Goal: Task Accomplishment & Management: Complete application form

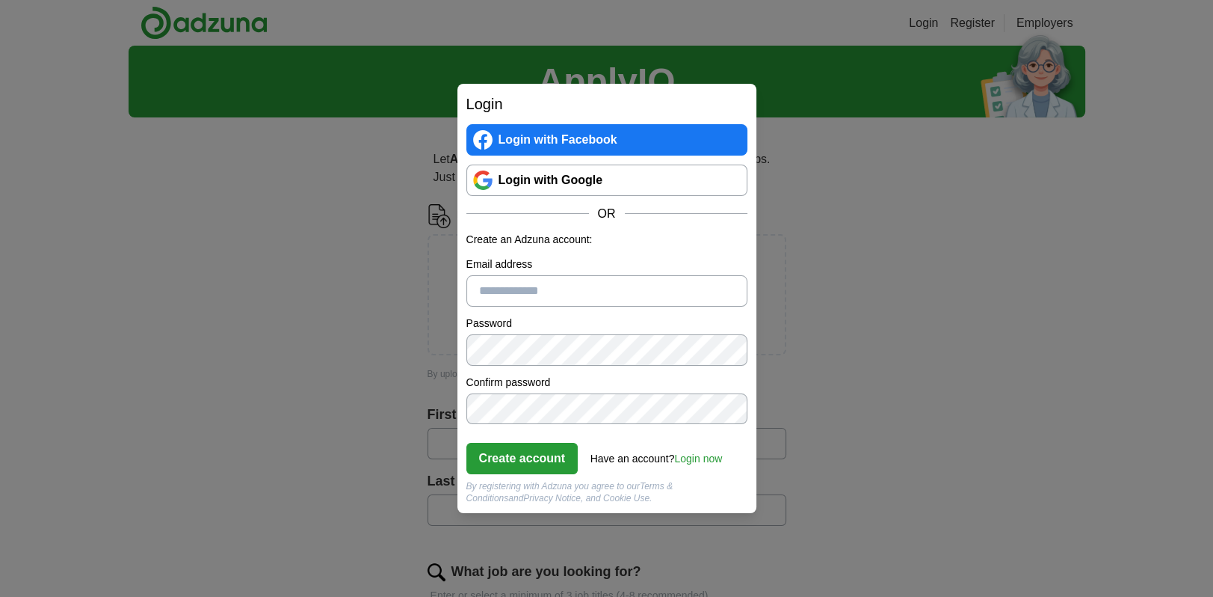
click at [542, 290] on input "Email address" at bounding box center [607, 290] width 281 height 31
type input "**********"
click at [703, 457] on link "Login now" at bounding box center [698, 458] width 48 height 12
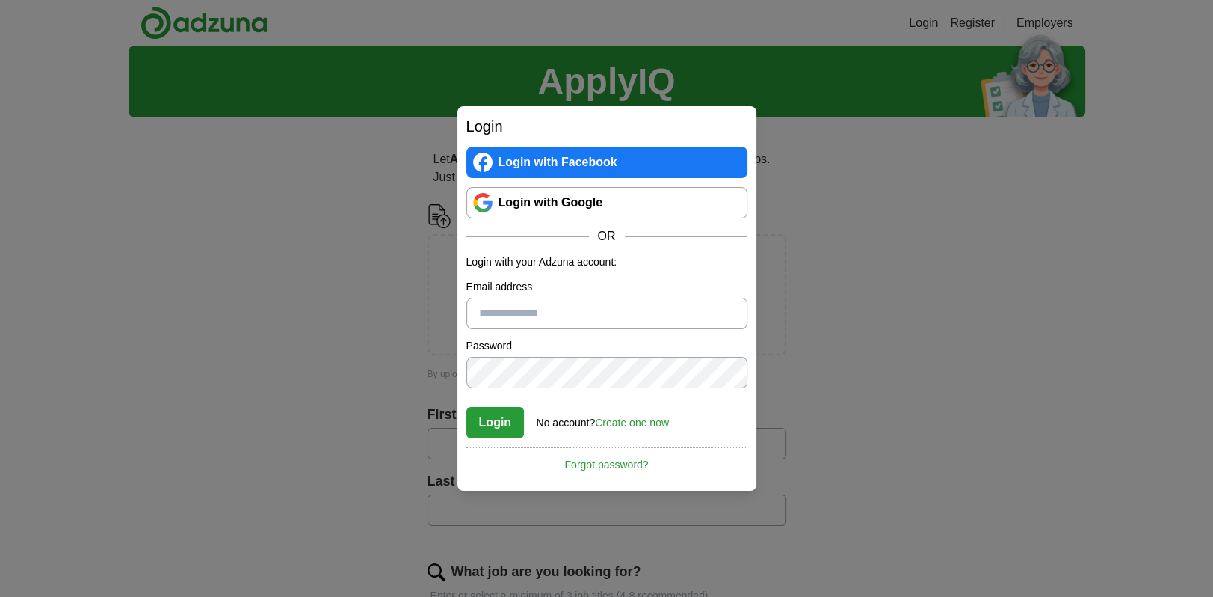
click at [517, 317] on input "Email address" at bounding box center [607, 313] width 281 height 31
type input "**********"
click at [488, 424] on button "Login" at bounding box center [496, 422] width 58 height 31
click at [508, 203] on link "Login with Google" at bounding box center [607, 202] width 281 height 31
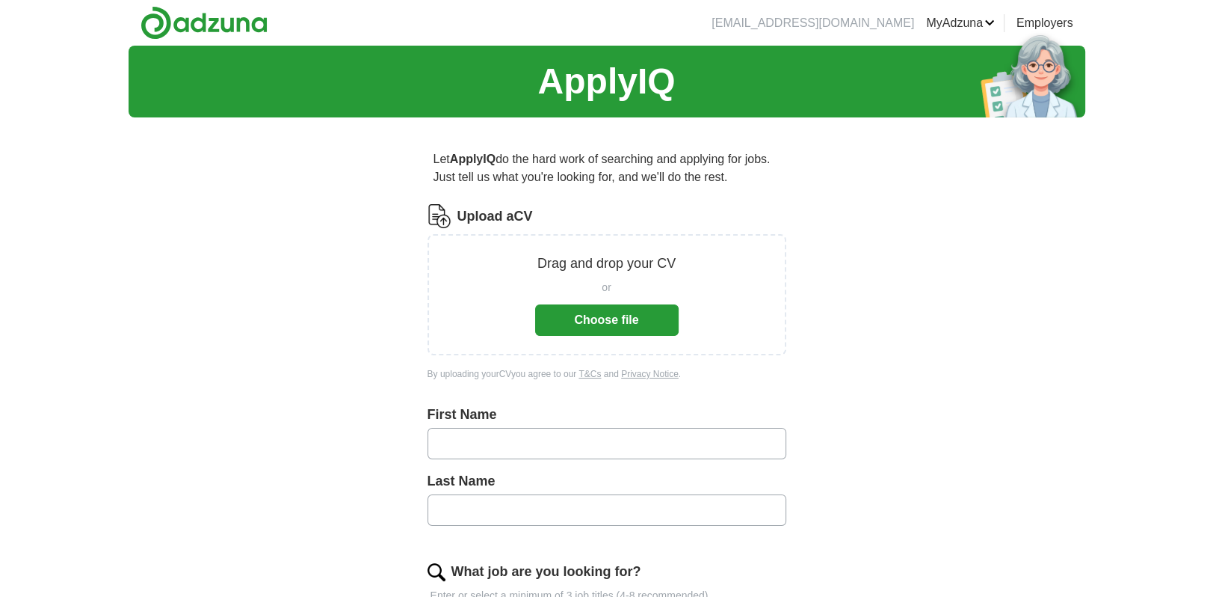
click at [588, 318] on button "Choose file" at bounding box center [607, 319] width 144 height 31
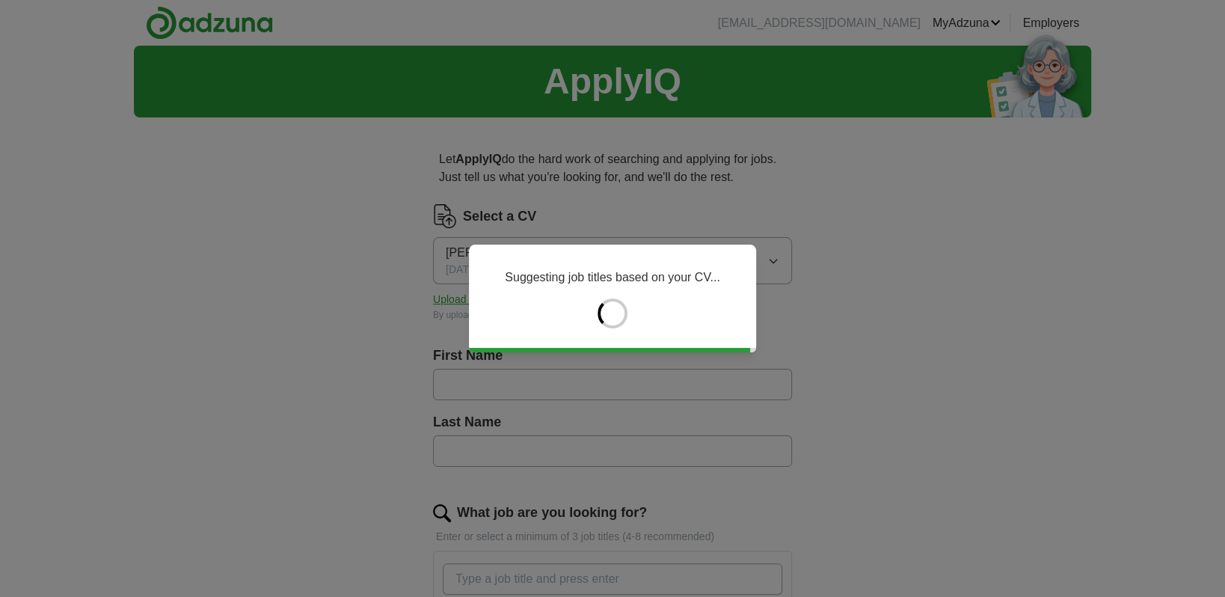
type input "***"
type input "*****"
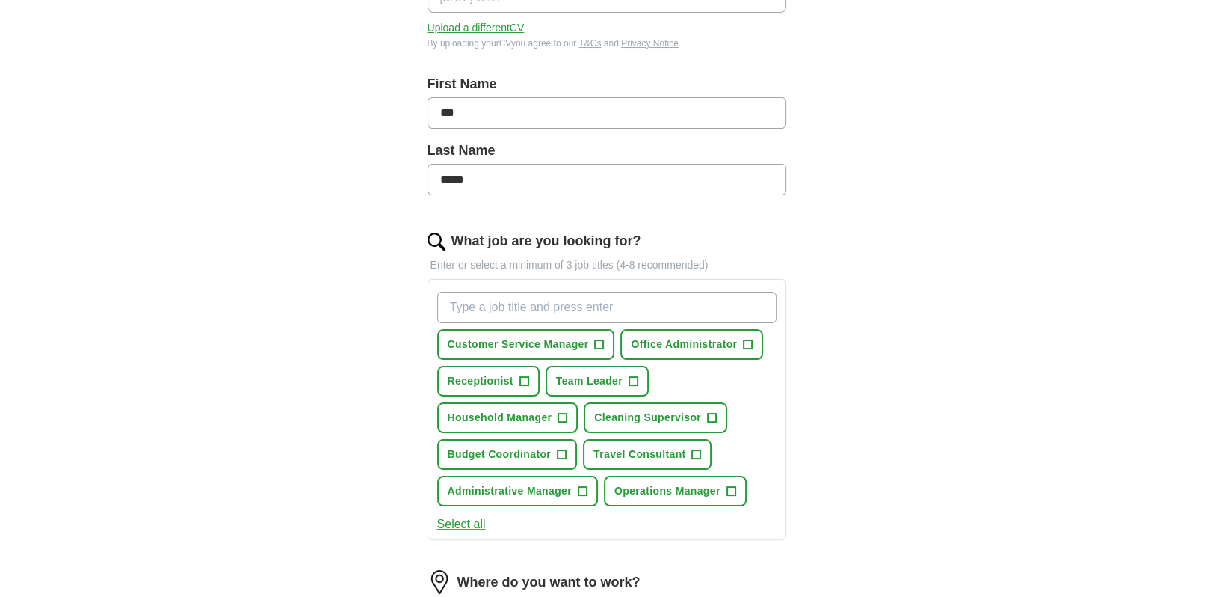
scroll to position [374, 0]
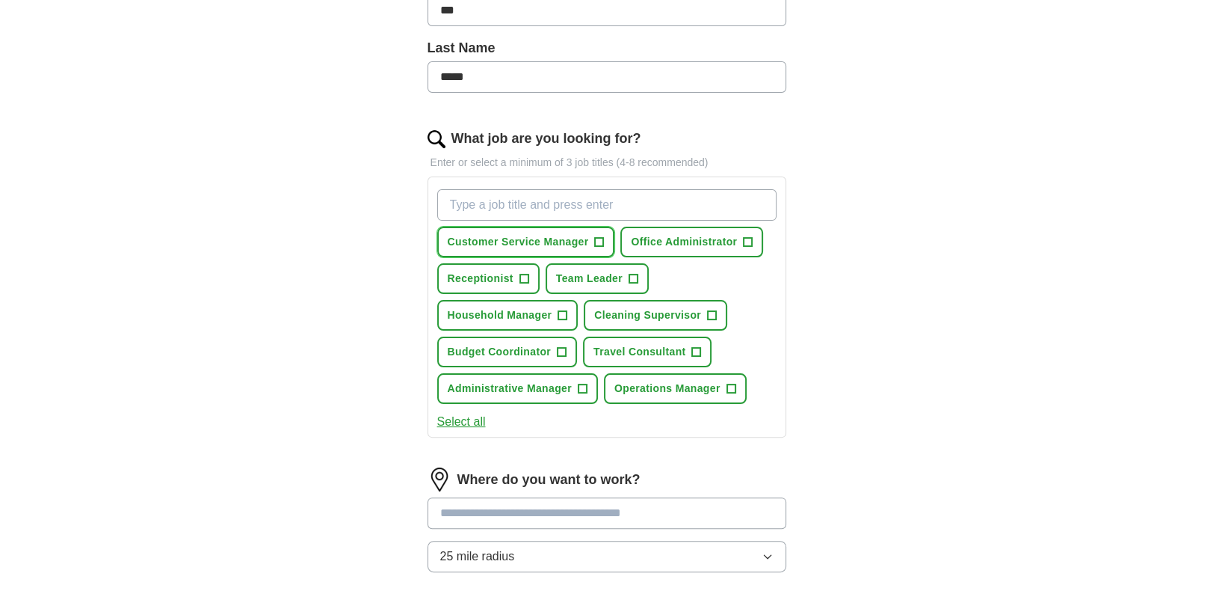
click at [600, 241] on span "+" at bounding box center [599, 242] width 9 height 12
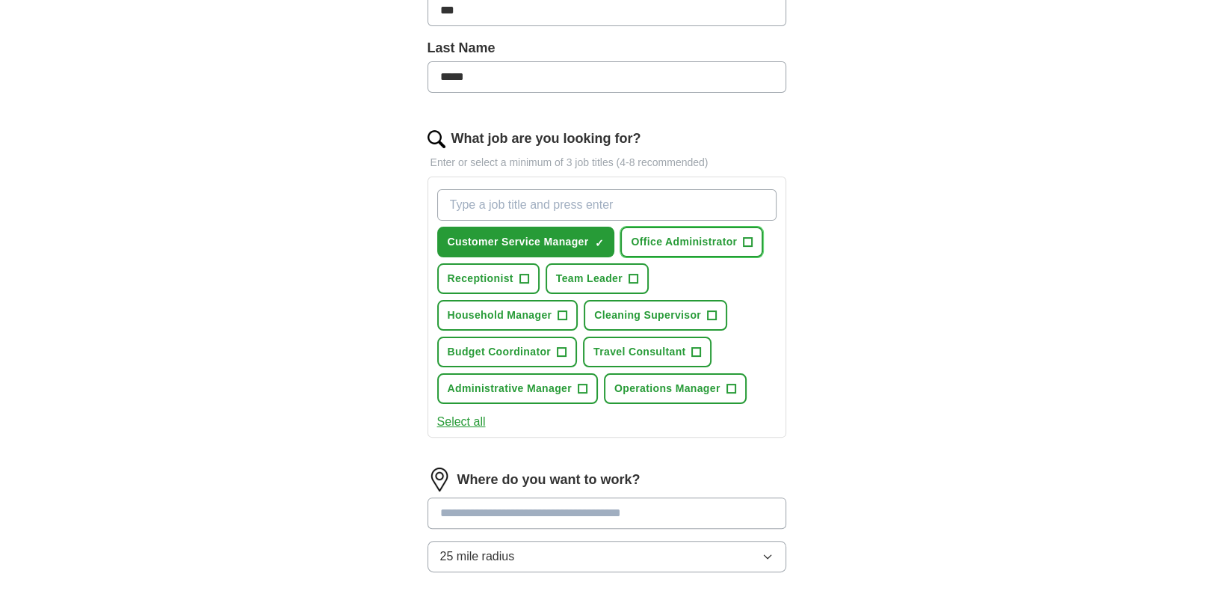
click at [745, 240] on span "+" at bounding box center [748, 242] width 9 height 12
click at [523, 273] on span "+" at bounding box center [524, 279] width 9 height 12
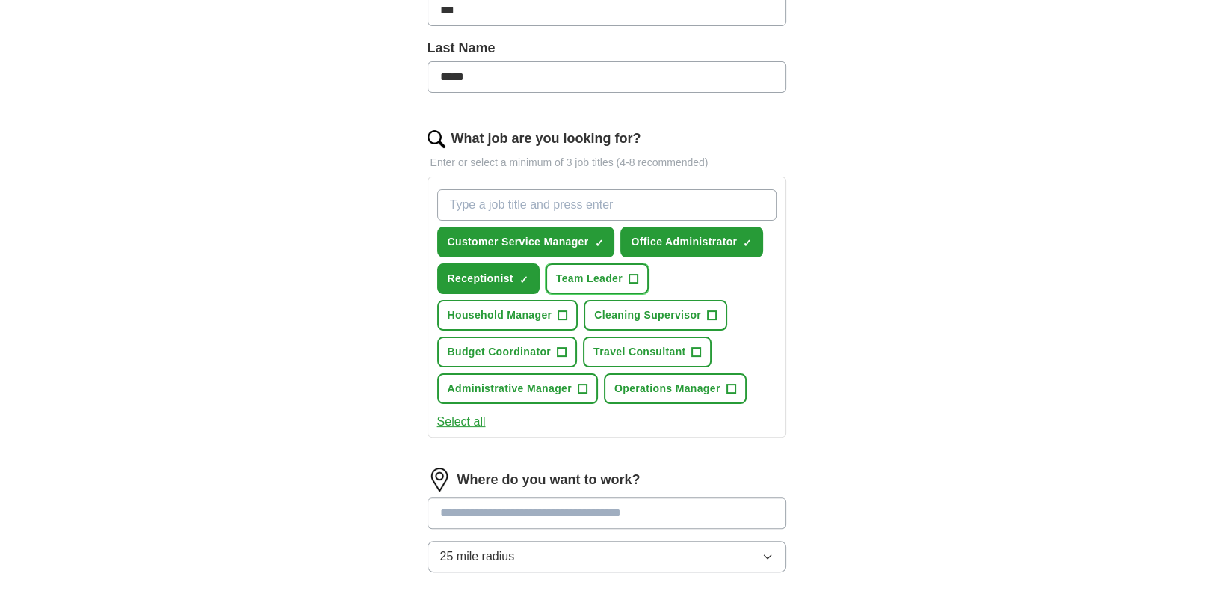
click at [639, 273] on button "Team Leader +" at bounding box center [597, 278] width 103 height 31
click at [562, 310] on span "+" at bounding box center [563, 316] width 9 height 12
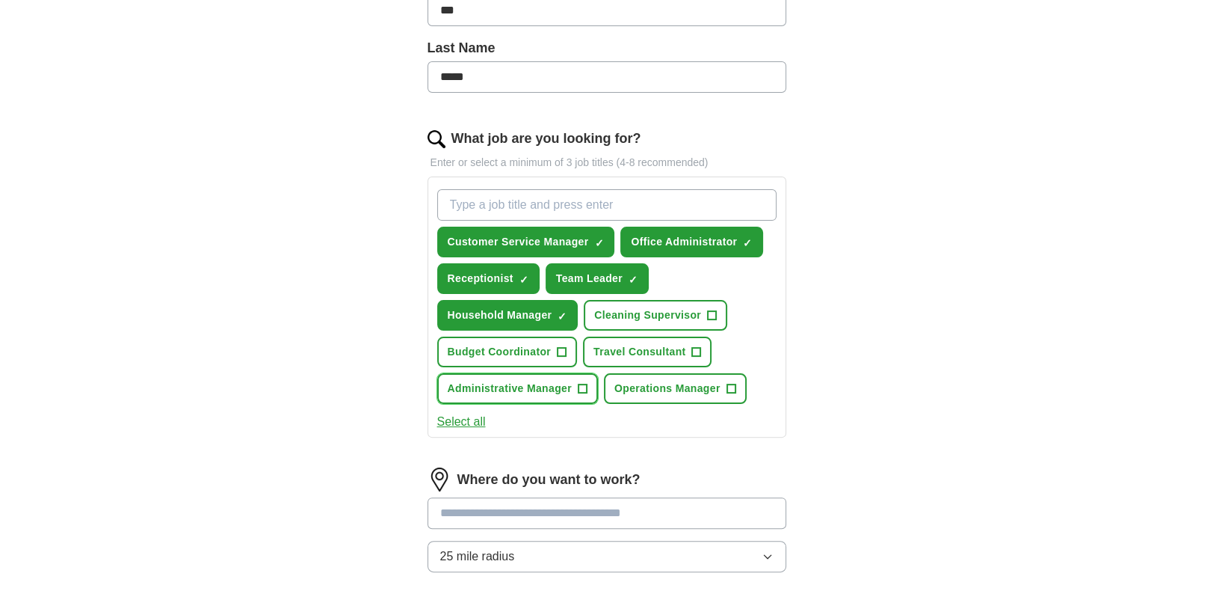
click at [574, 381] on button "Administrative Manager +" at bounding box center [517, 388] width 161 height 31
click at [681, 346] on span "Travel Consultant" at bounding box center [640, 352] width 92 height 16
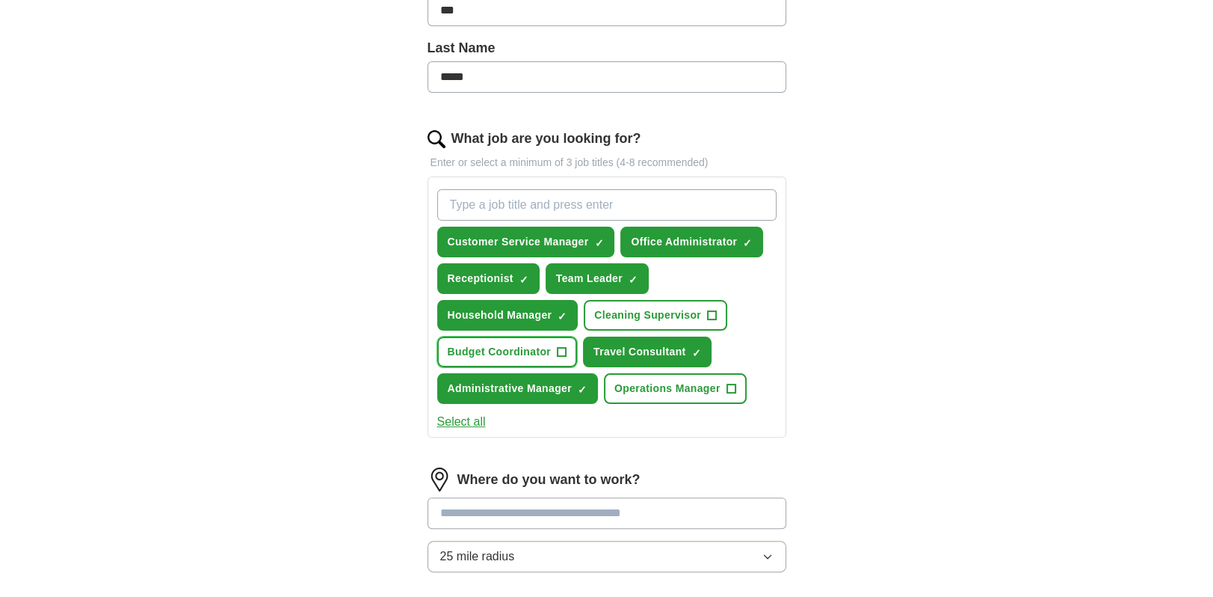
click at [546, 348] on span "Budget Coordinator" at bounding box center [500, 352] width 104 height 16
click at [687, 387] on span "Operations Manager" at bounding box center [668, 389] width 106 height 16
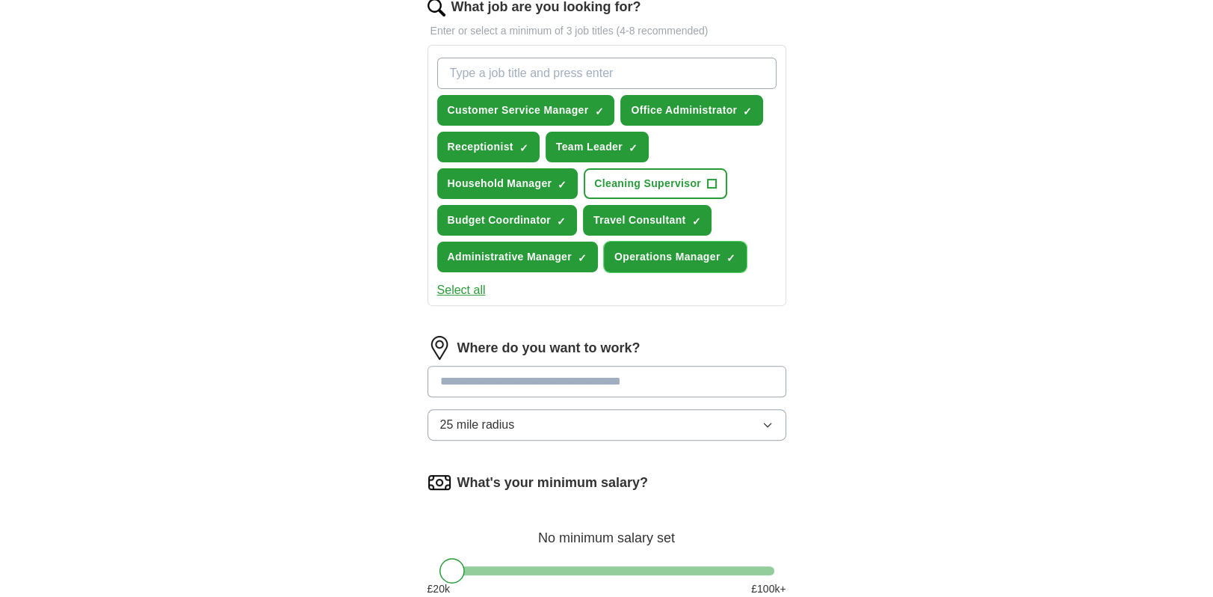
scroll to position [523, 0]
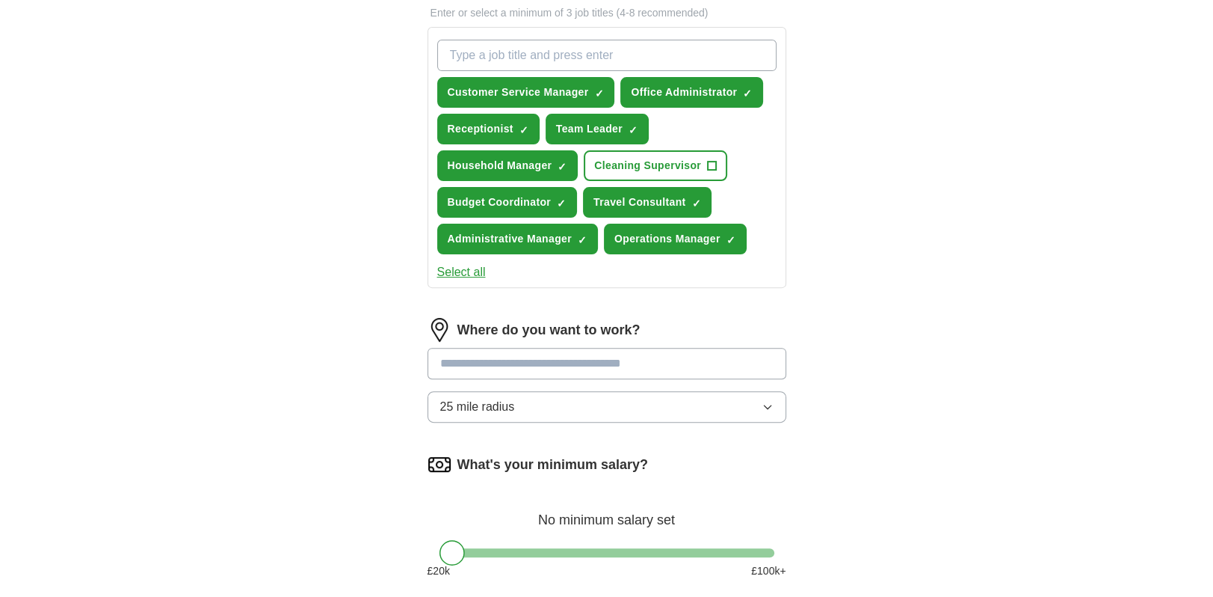
click at [493, 366] on input at bounding box center [607, 363] width 359 height 31
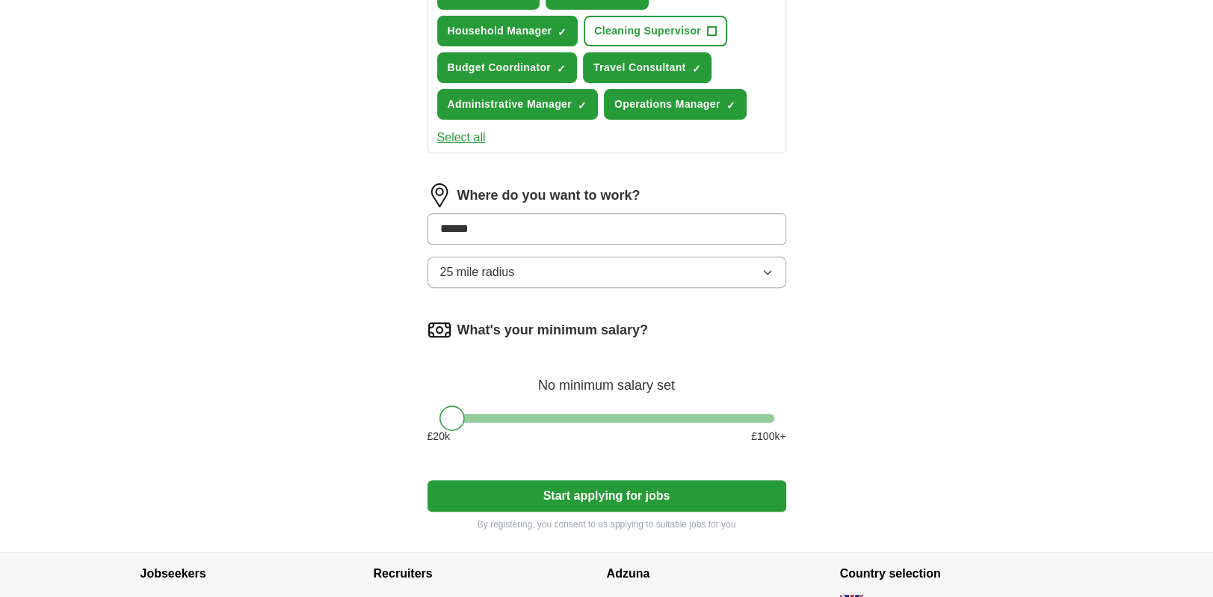
scroll to position [673, 0]
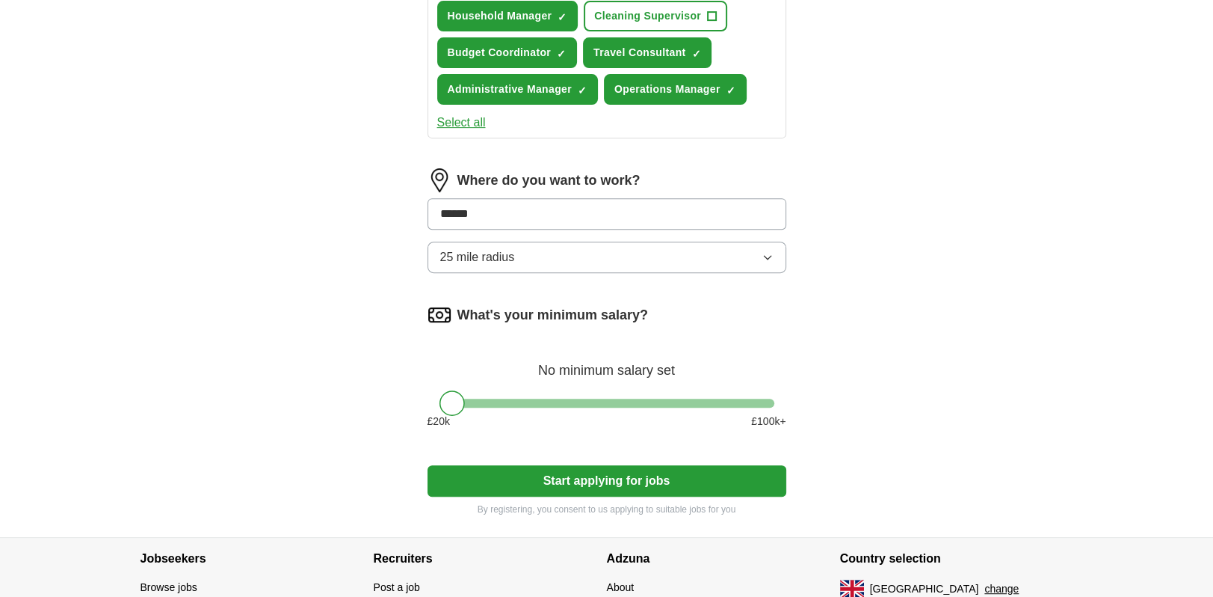
type input "******"
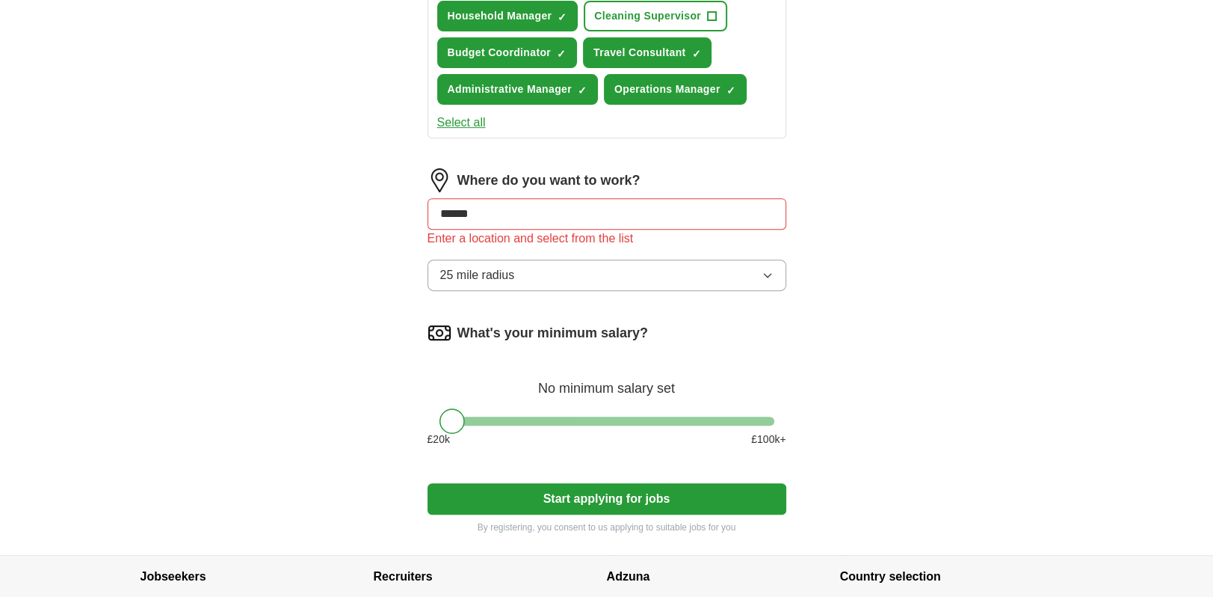
click at [590, 474] on form "Select a CV Kim Sales CV.docx 05/09/2025, 12:17 Upload a different CV By upload…" at bounding box center [607, 32] width 359 height 1003
click at [494, 210] on input "******" at bounding box center [607, 213] width 359 height 31
drag, startPoint x: 494, startPoint y: 210, endPoint x: 421, endPoint y: 209, distance: 73.3
click at [421, 209] on div "Let ApplyIQ do the hard work of searching and applying for jobs. Just tell us w…" at bounding box center [607, 5] width 479 height 1098
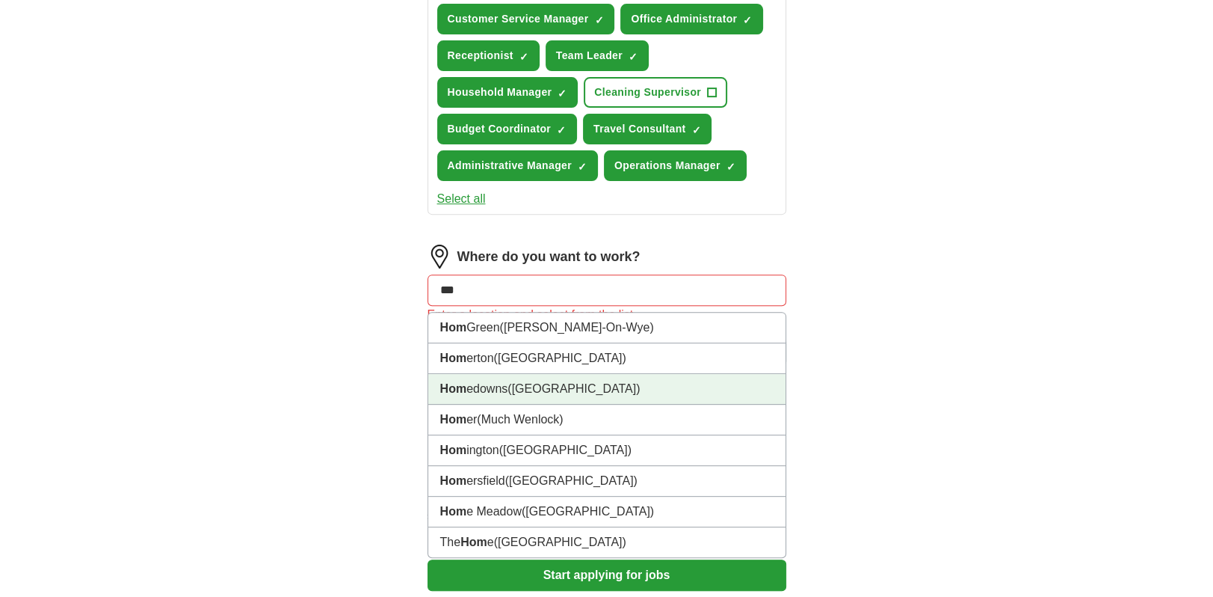
scroll to position [644, 0]
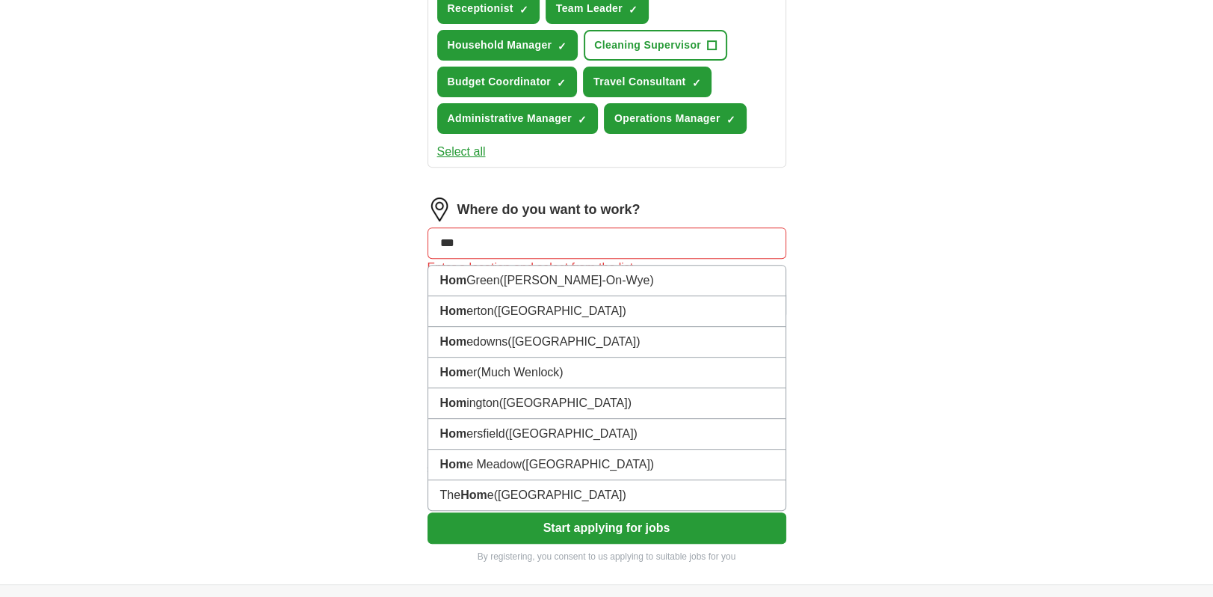
drag, startPoint x: 487, startPoint y: 236, endPoint x: 407, endPoint y: 241, distance: 79.5
click at [407, 241] on div "Let ApplyIQ do the hard work of searching and applying for jobs. Just tell us w…" at bounding box center [607, 35] width 479 height 1098
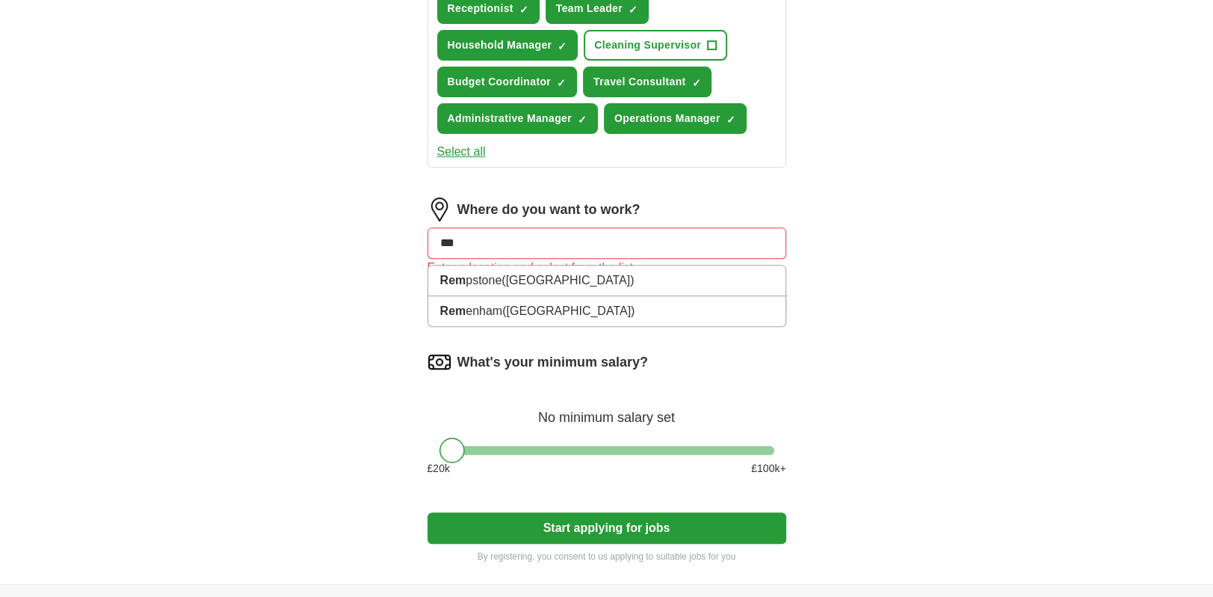
drag, startPoint x: 488, startPoint y: 247, endPoint x: 410, endPoint y: 263, distance: 79.5
click at [410, 263] on div "Let ApplyIQ do the hard work of searching and applying for jobs. Just tell us w…" at bounding box center [607, 35] width 479 height 1098
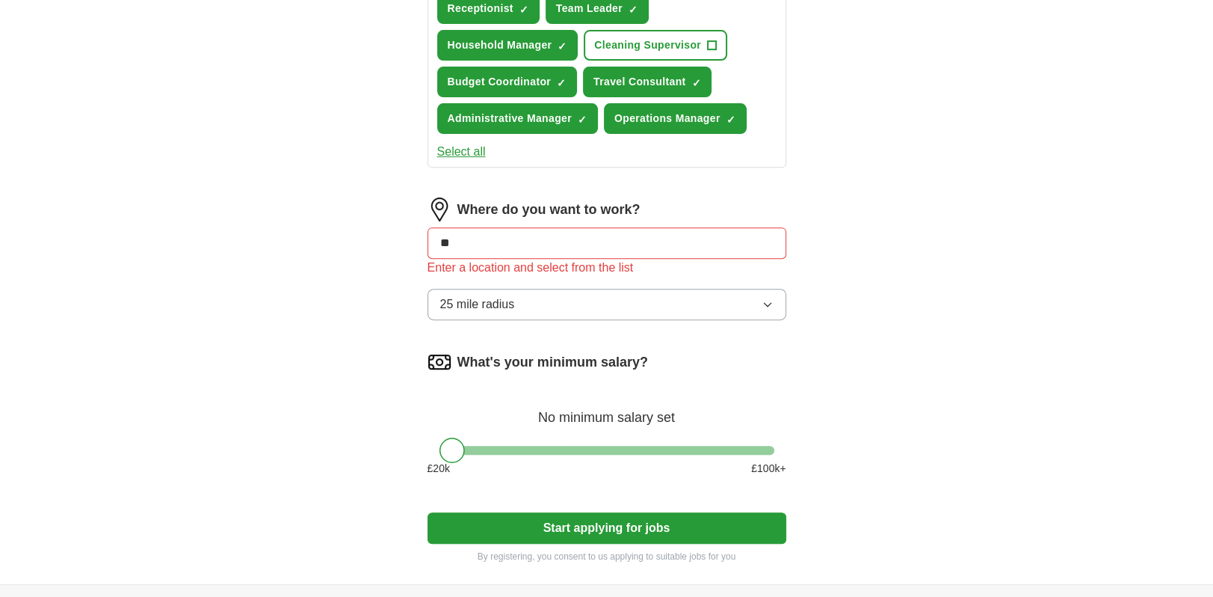
type input "***"
click at [533, 249] on input "***" at bounding box center [607, 242] width 359 height 31
drag, startPoint x: 467, startPoint y: 249, endPoint x: 397, endPoint y: 253, distance: 69.7
click at [397, 253] on div "Let ApplyIQ do the hard work of searching and applying for jobs. Just tell us w…" at bounding box center [607, 35] width 479 height 1098
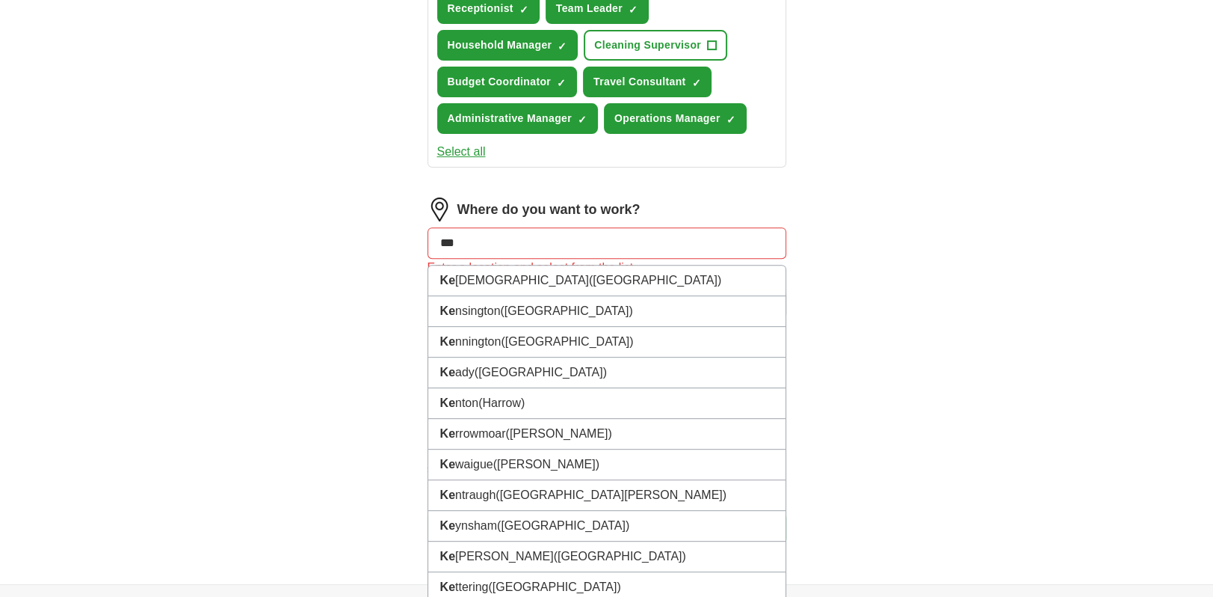
type input "****"
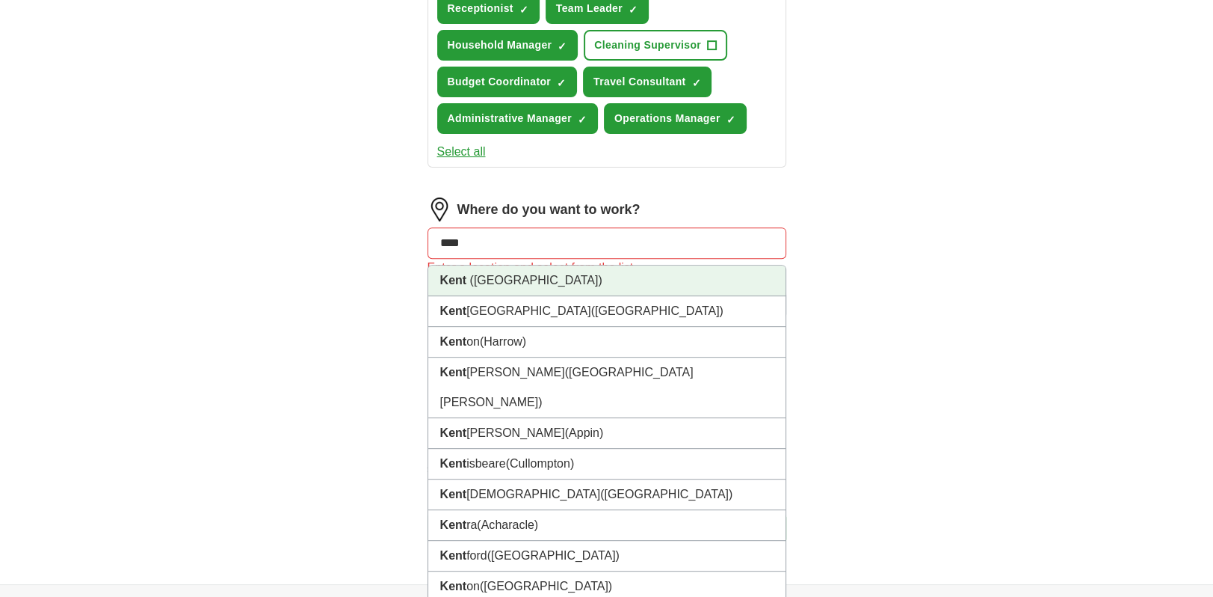
click at [538, 274] on span "(South East England)" at bounding box center [536, 280] width 132 height 13
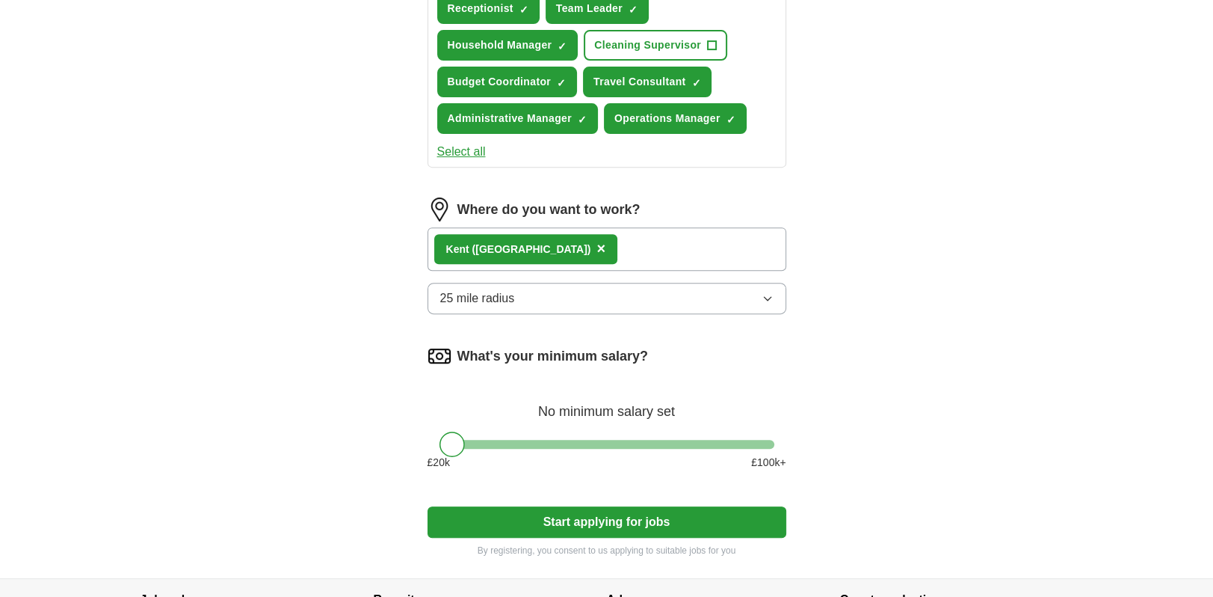
click at [597, 518] on button "Start applying for jobs" at bounding box center [607, 521] width 359 height 31
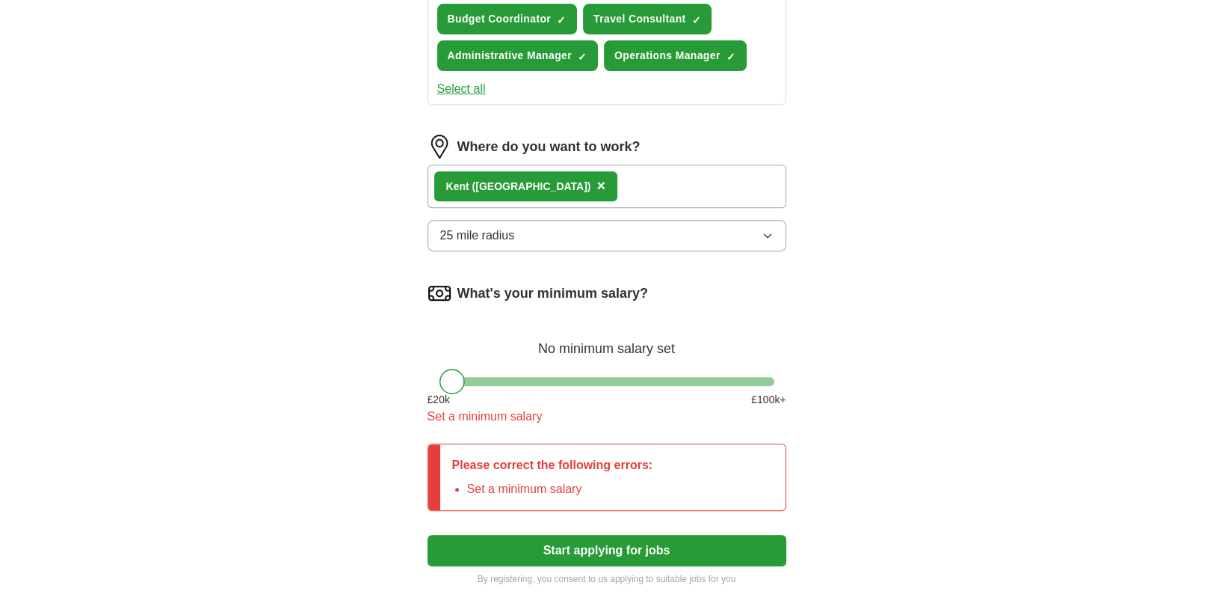
scroll to position [793, 0]
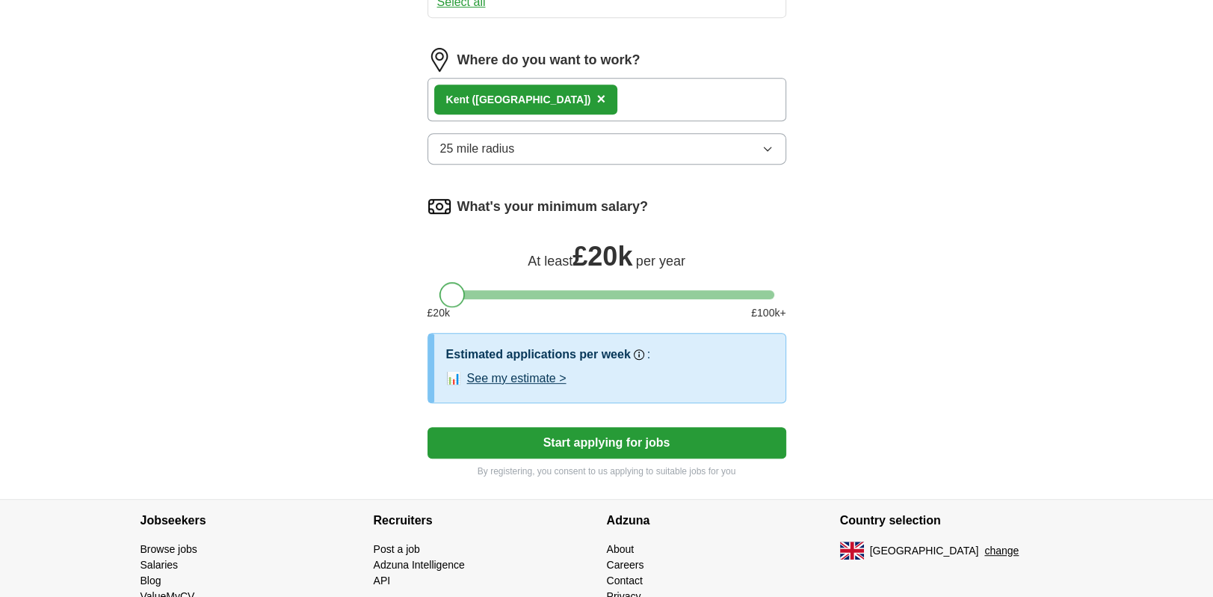
drag, startPoint x: 448, startPoint y: 297, endPoint x: 447, endPoint y: 333, distance: 35.9
click at [448, 327] on div "What's your minimum salary? At least £ 20k per year £ 20 k £ 100 k+" at bounding box center [607, 263] width 359 height 138
click at [529, 279] on div "What's your minimum salary? At least £ 20k per year £ 20 k £ 100 k+" at bounding box center [607, 263] width 359 height 138
click at [539, 383] on div "Estimated applications per week Our best guess based on live jobs today, and ot…" at bounding box center [609, 367] width 351 height 69
click at [577, 438] on button "Start applying for jobs" at bounding box center [607, 442] width 359 height 31
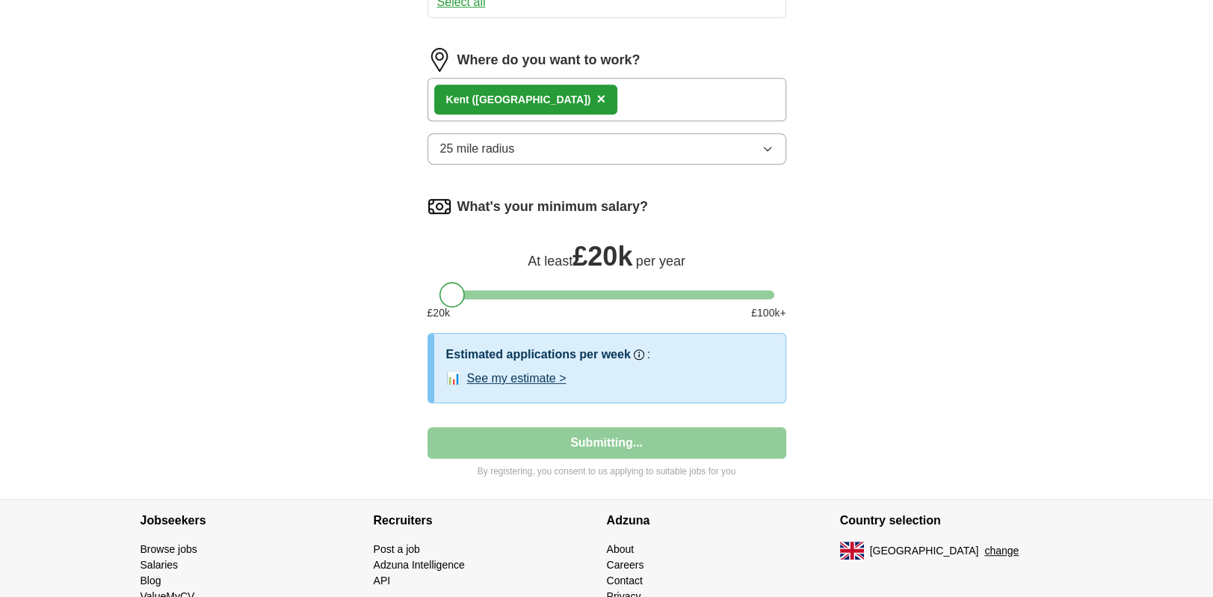
select select "**"
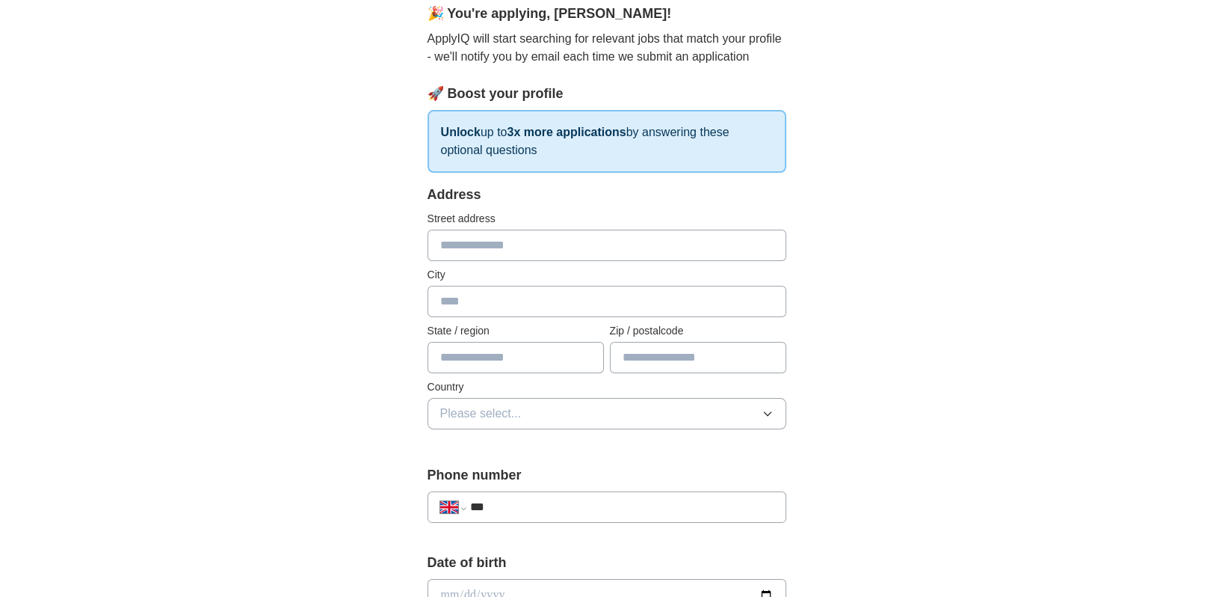
scroll to position [150, 0]
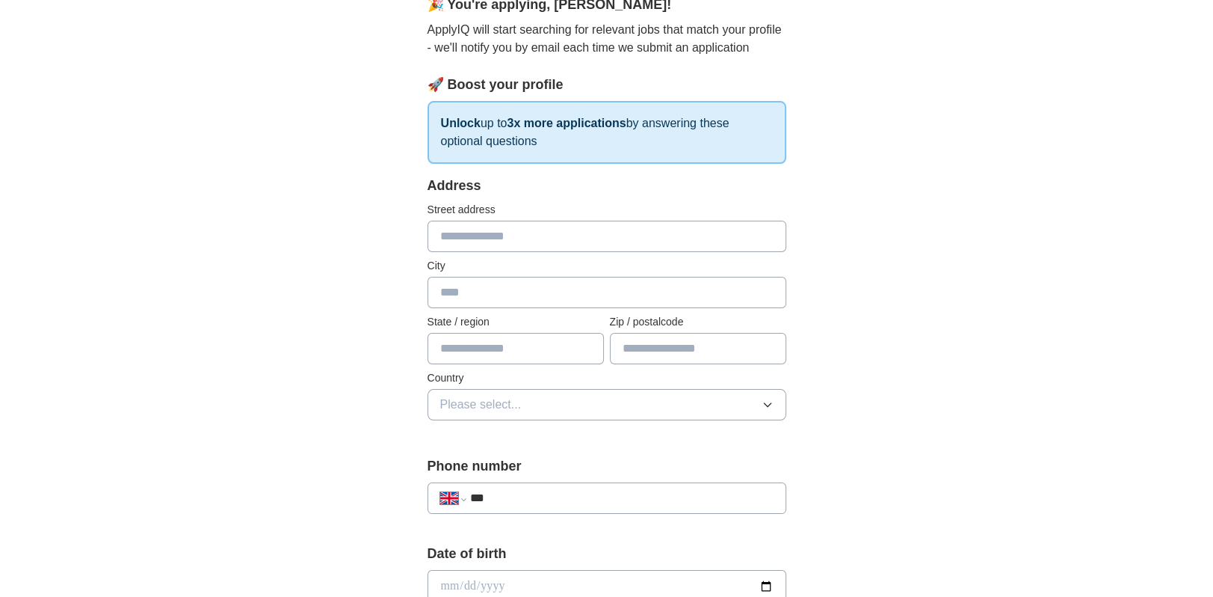
click at [473, 233] on input "text" at bounding box center [607, 236] width 359 height 31
type input "**********"
type input "****"
type input "*******"
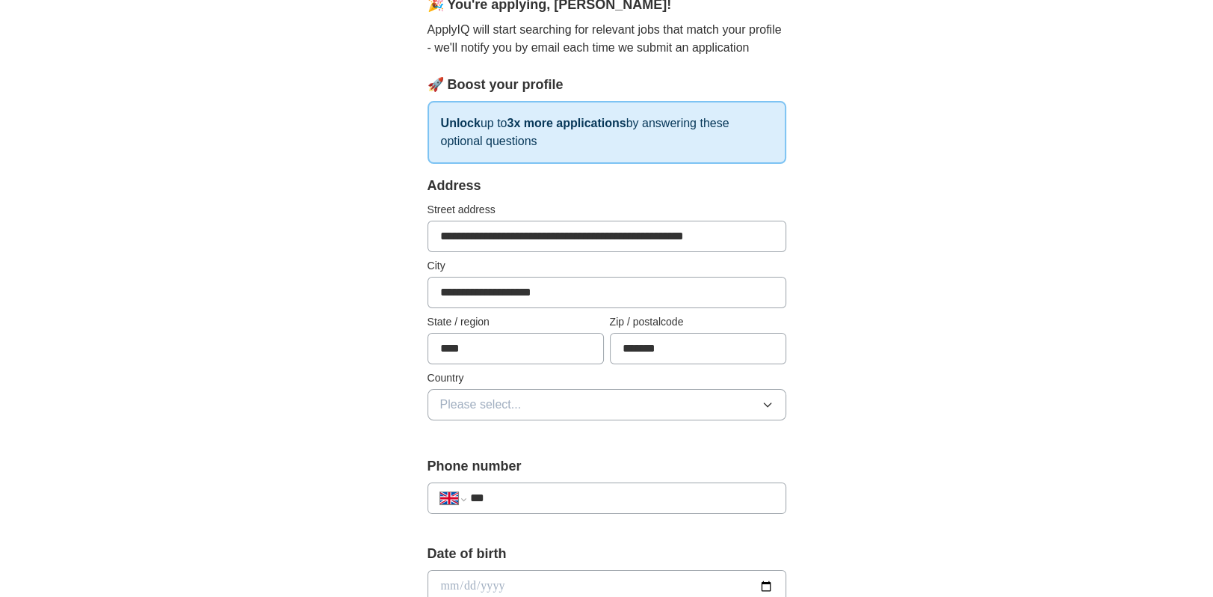
scroll to position [0, 58]
drag, startPoint x: 539, startPoint y: 236, endPoint x: 793, endPoint y: 285, distance: 258.2
type input "**********"
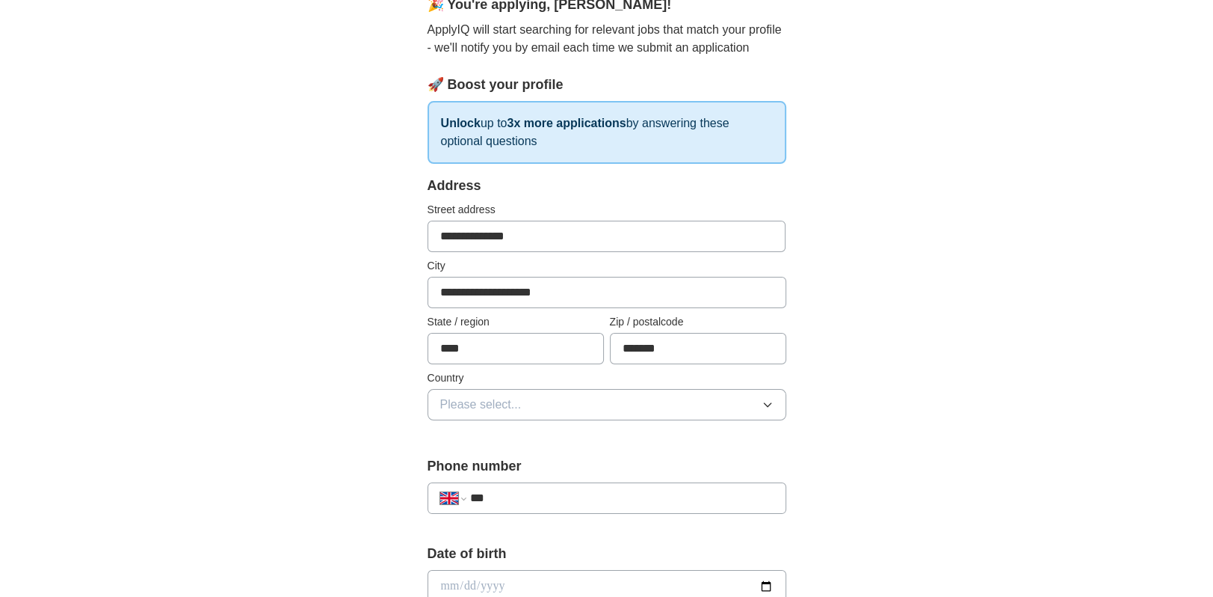
drag, startPoint x: 916, startPoint y: 241, endPoint x: 906, endPoint y: 238, distance: 10.4
click at [916, 242] on div "**********" at bounding box center [607, 566] width 957 height 1341
click at [484, 409] on span "Please select..." at bounding box center [480, 405] width 81 height 18
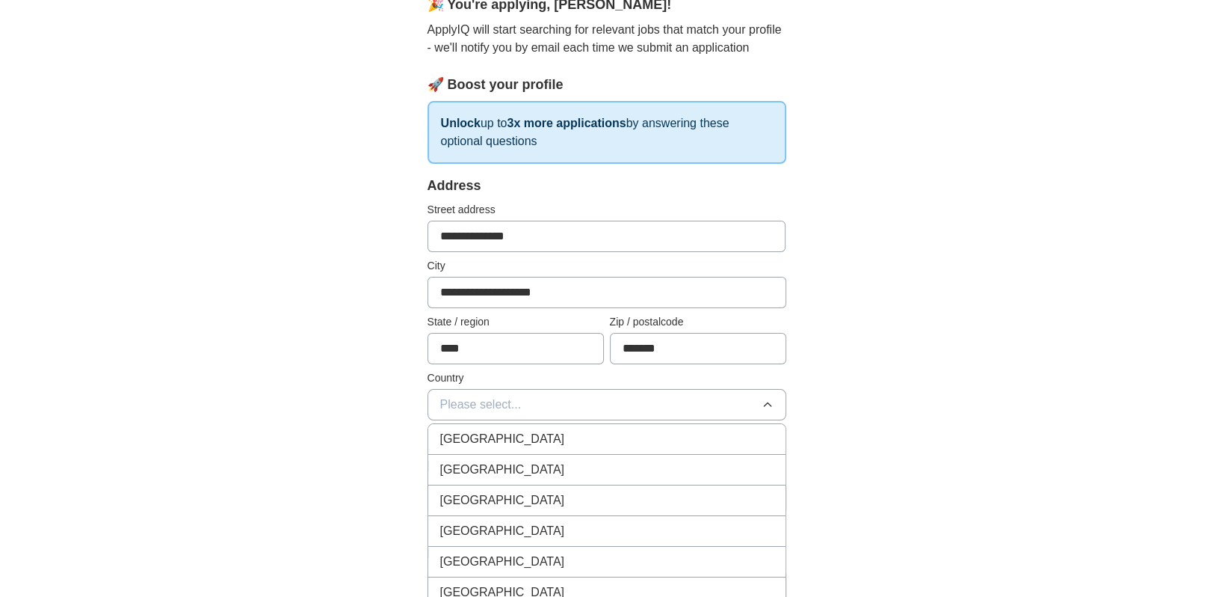
click at [489, 438] on span "[GEOGRAPHIC_DATA]" at bounding box center [502, 439] width 125 height 18
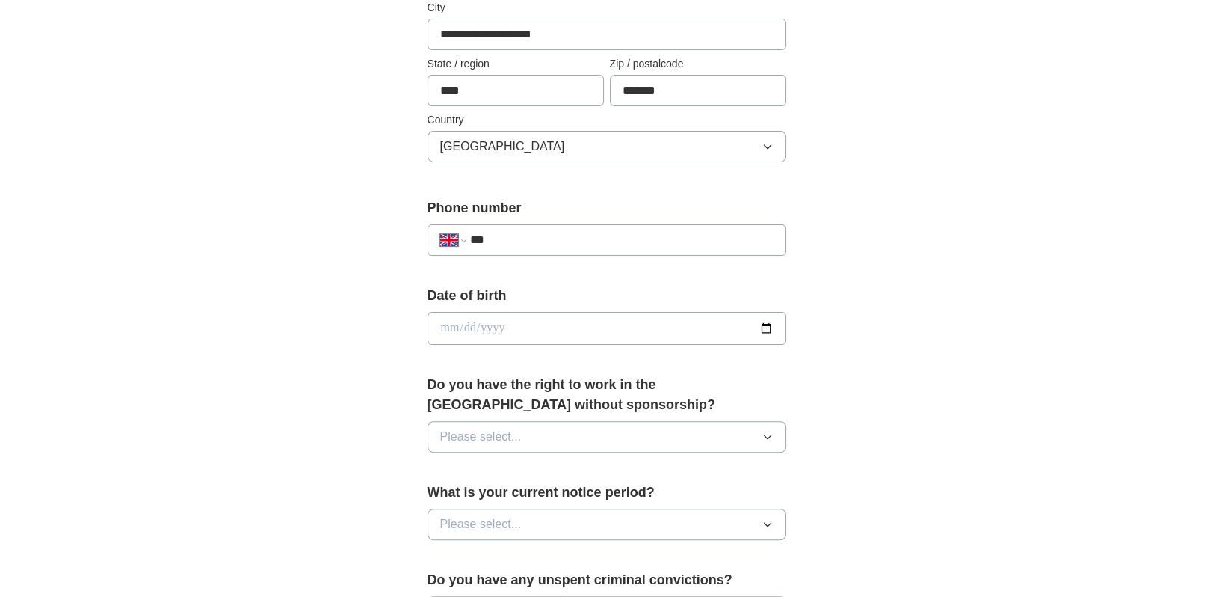
scroll to position [449, 0]
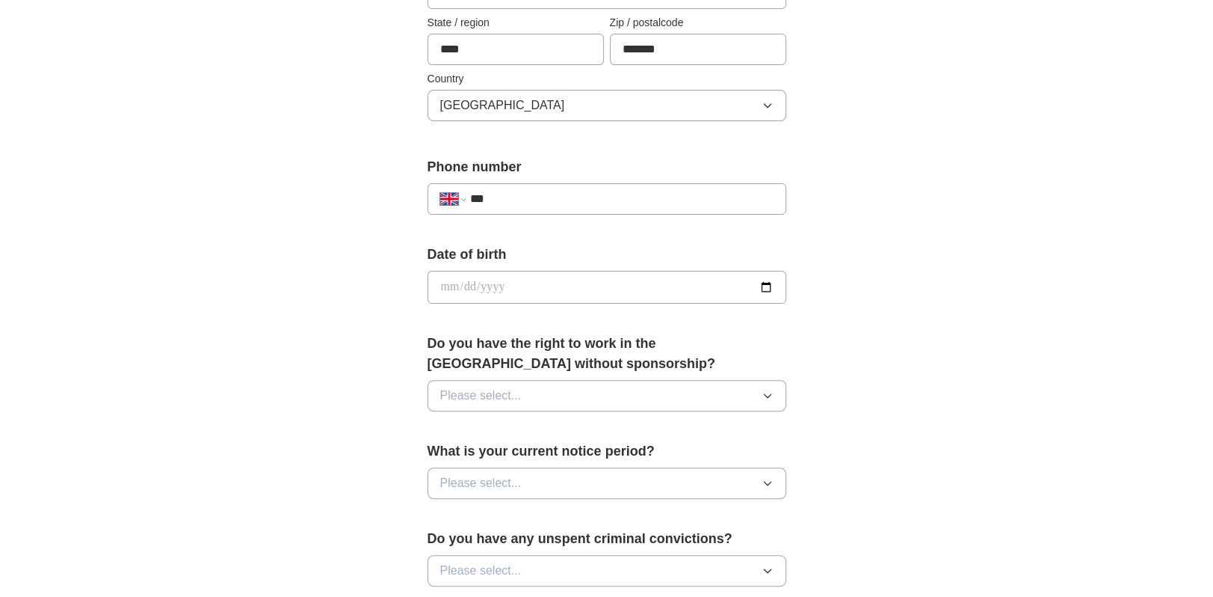
click at [518, 197] on input "***" at bounding box center [622, 199] width 304 height 18
type input "**********"
click at [452, 276] on input "date" at bounding box center [607, 287] width 359 height 33
type input "**********"
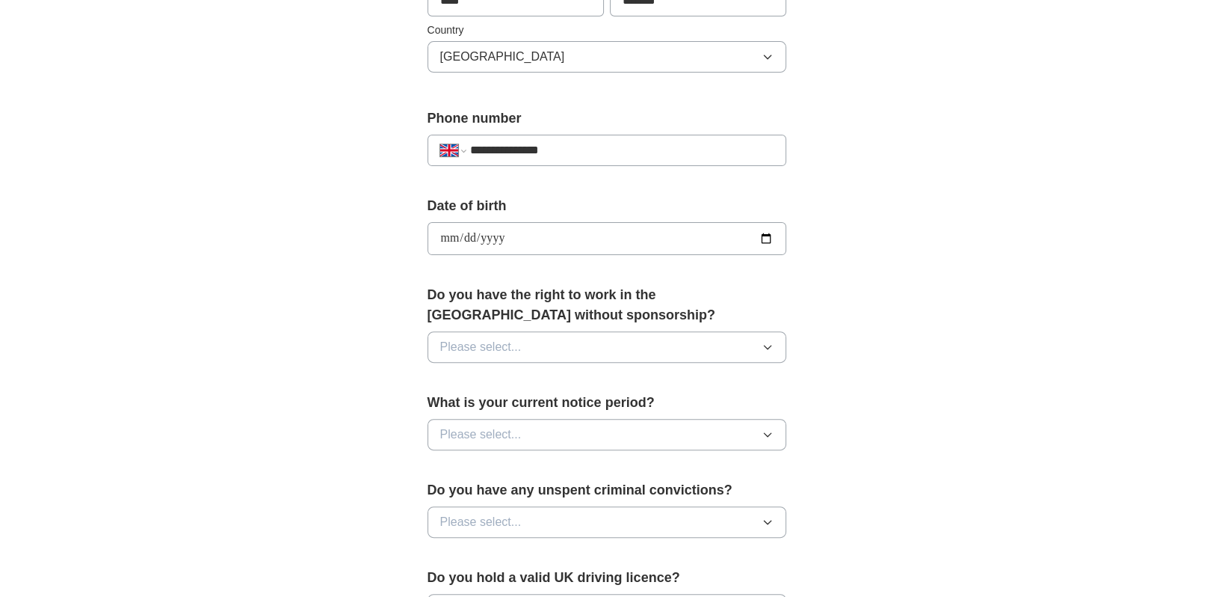
scroll to position [523, 0]
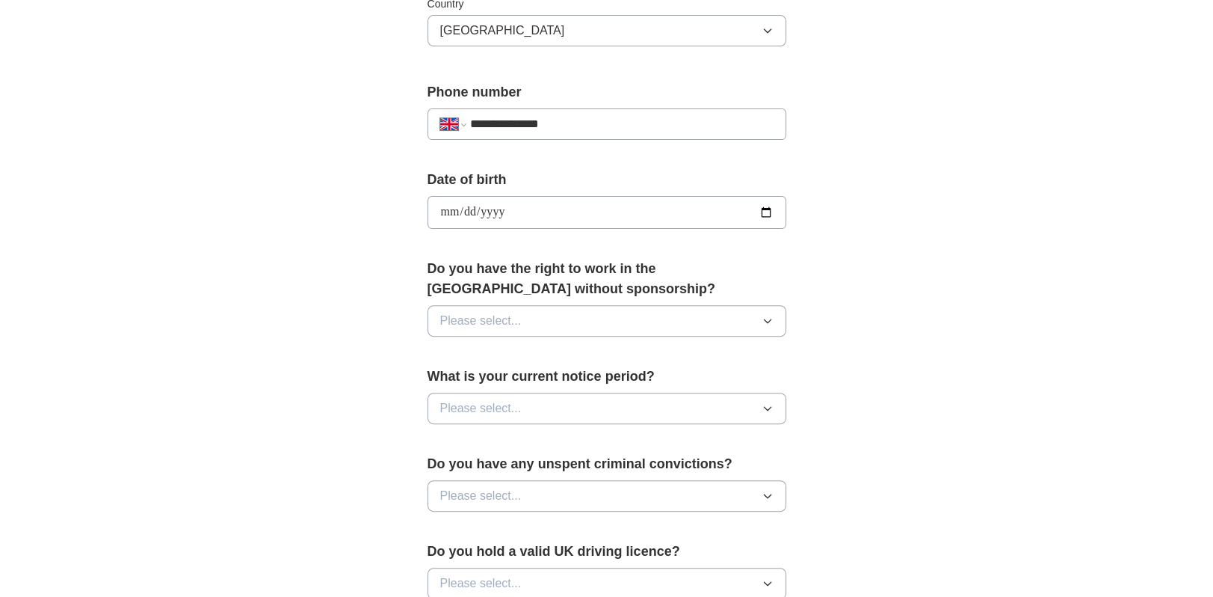
click at [471, 322] on span "Please select..." at bounding box center [480, 321] width 81 height 18
click at [451, 349] on span "Yes" at bounding box center [449, 355] width 19 height 18
click at [577, 407] on button "Please select..." at bounding box center [607, 408] width 359 height 31
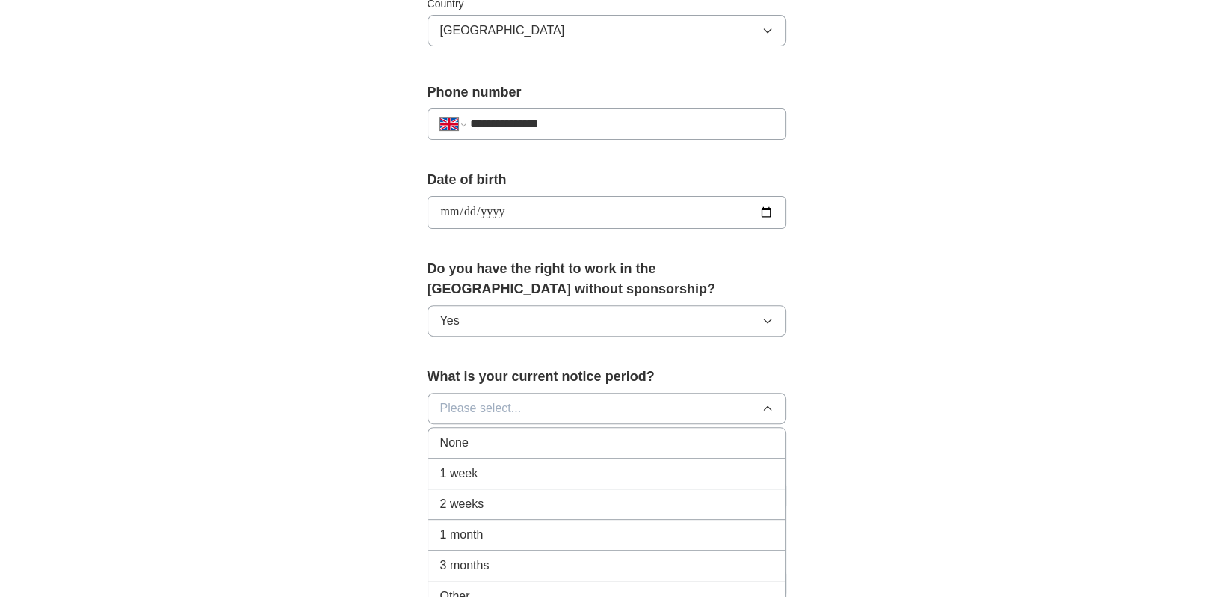
click at [529, 437] on div "None" at bounding box center [606, 443] width 333 height 18
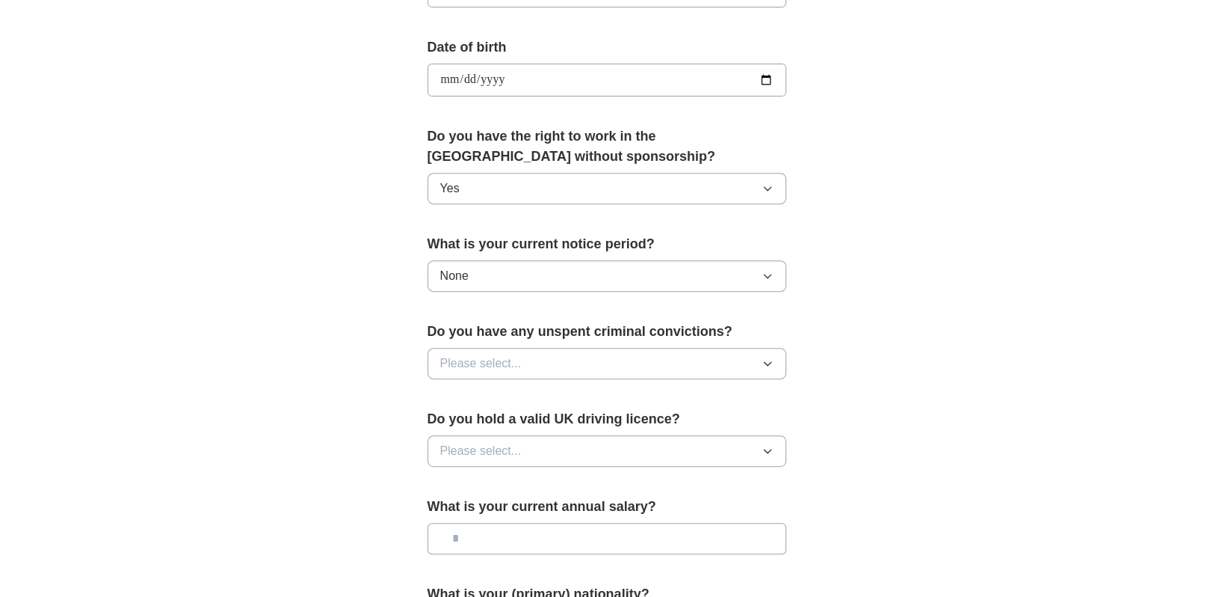
scroll to position [673, 0]
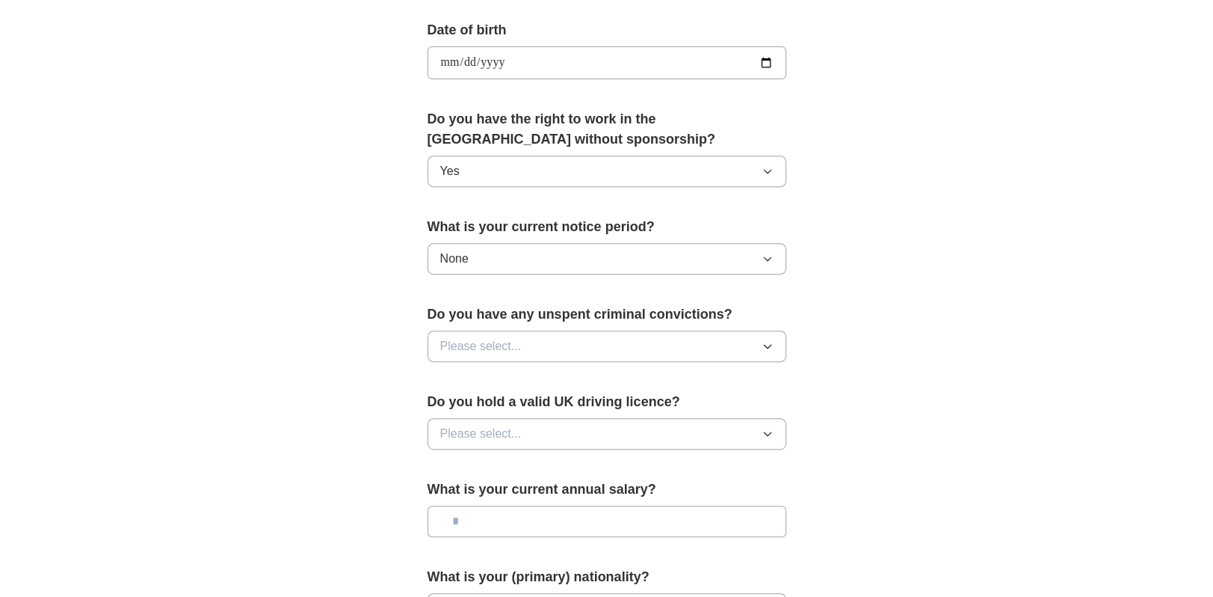
click at [484, 343] on span "Please select..." at bounding box center [480, 346] width 81 height 18
drag, startPoint x: 455, startPoint y: 417, endPoint x: 446, endPoint y: 395, distance: 24.2
click at [452, 412] on div "No" at bounding box center [606, 411] width 333 height 18
click at [529, 419] on button "Please select..." at bounding box center [607, 433] width 359 height 31
click at [452, 461] on span "Yes" at bounding box center [449, 468] width 19 height 18
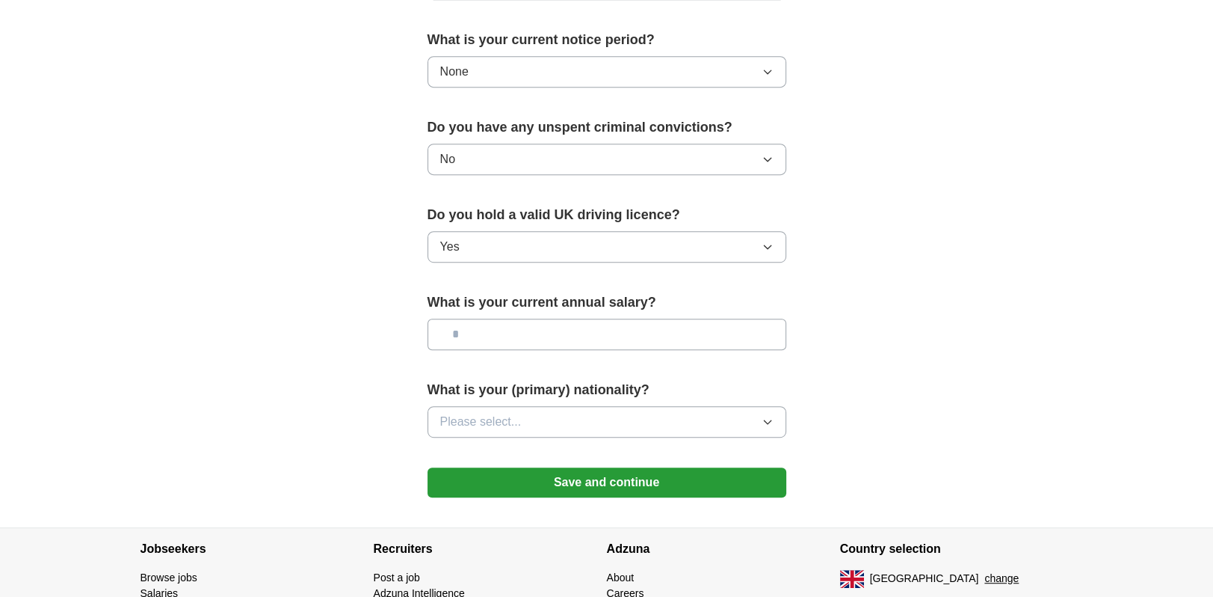
scroll to position [897, 0]
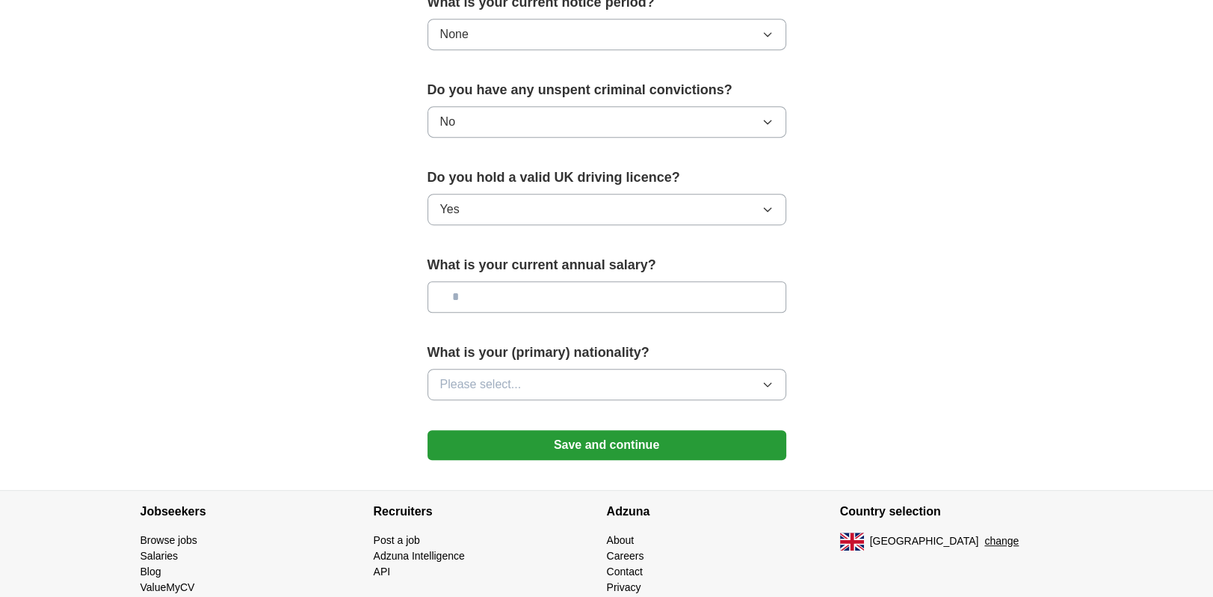
click at [640, 379] on button "Please select..." at bounding box center [607, 384] width 359 height 31
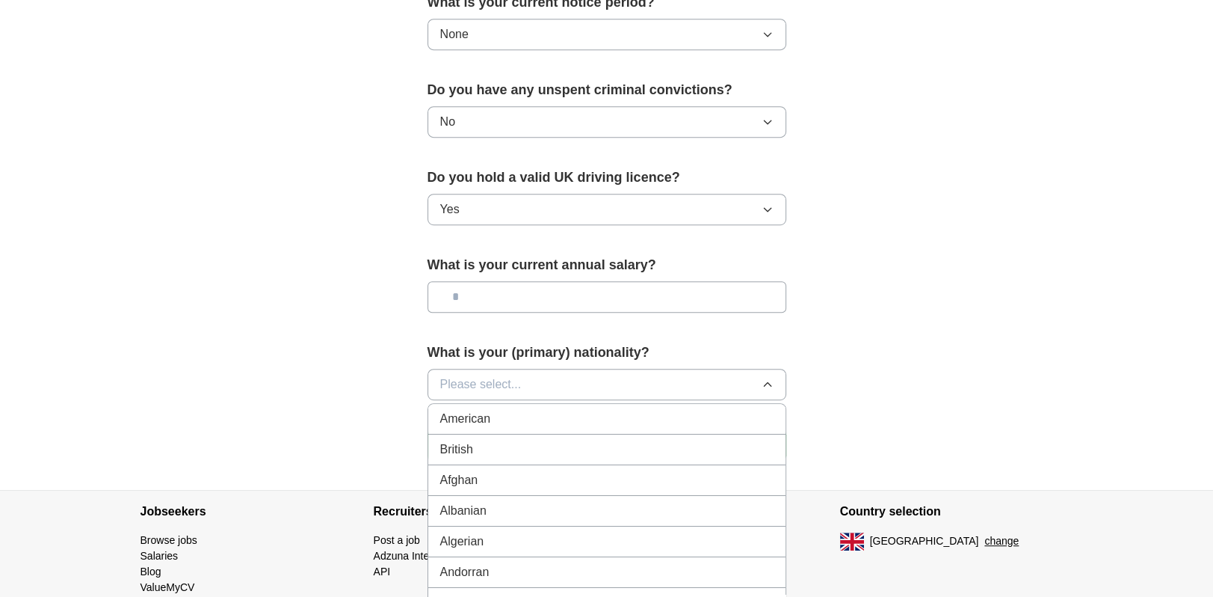
click at [535, 446] on div "British" at bounding box center [606, 449] width 333 height 18
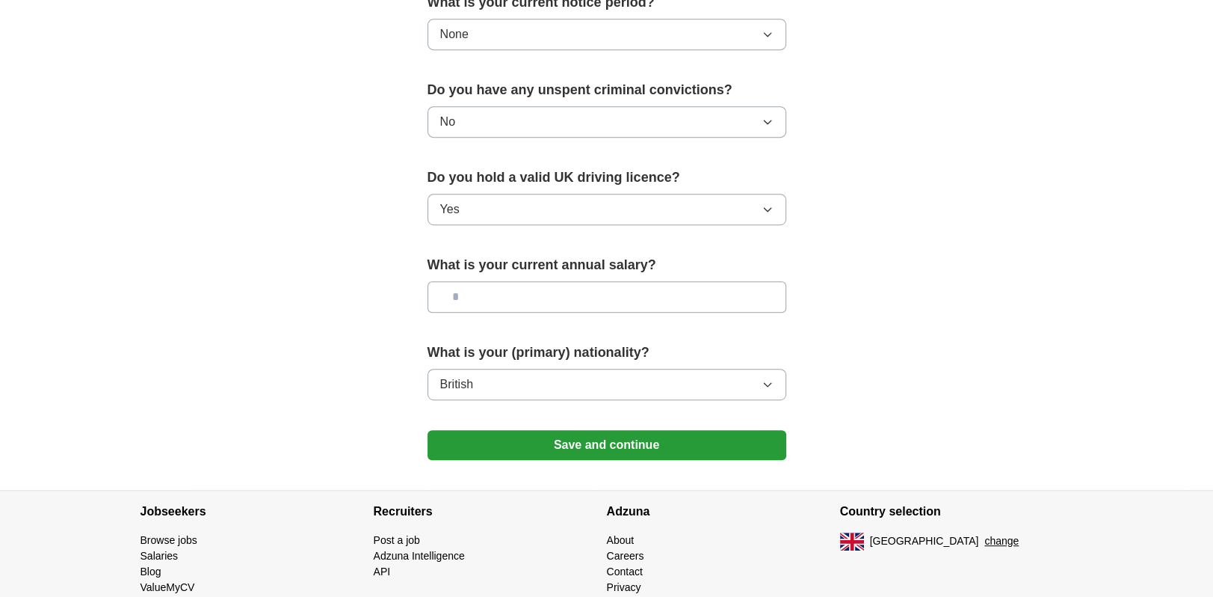
click at [603, 443] on button "Save and continue" at bounding box center [607, 445] width 359 height 30
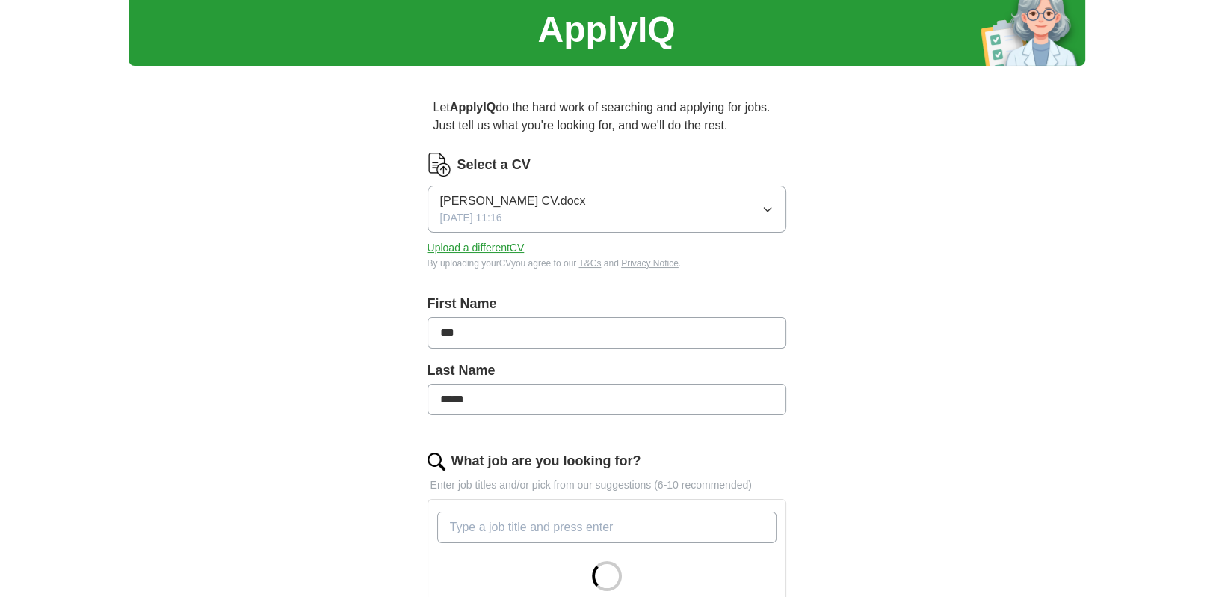
scroll to position [150, 0]
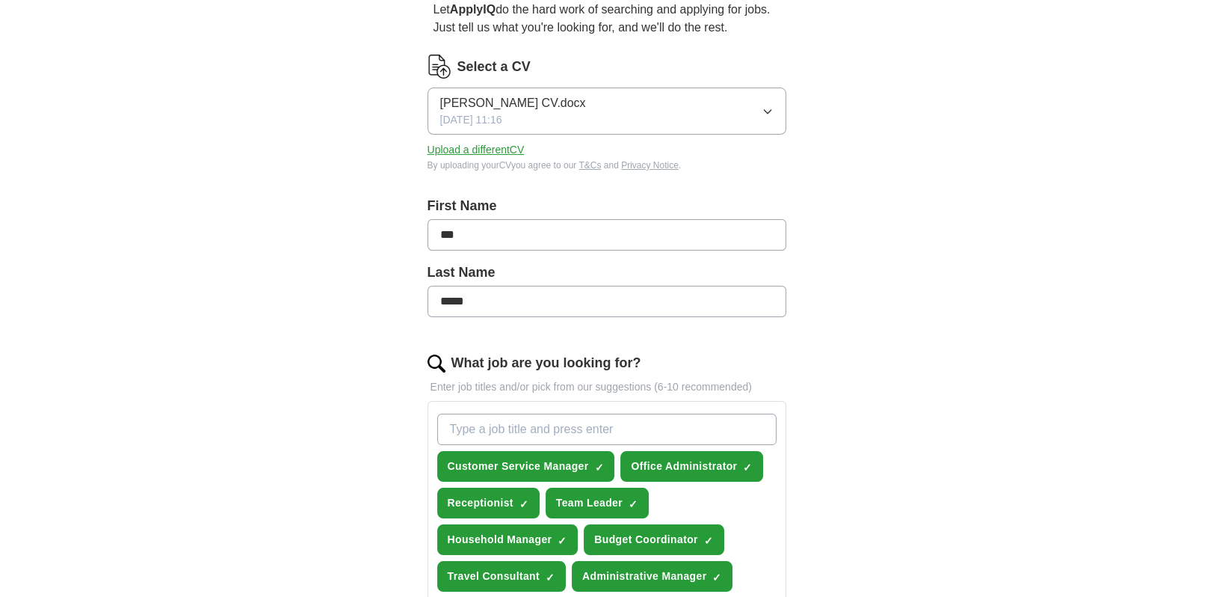
click at [493, 428] on input "What job are you looking for?" at bounding box center [606, 428] width 339 height 31
type input "remote"
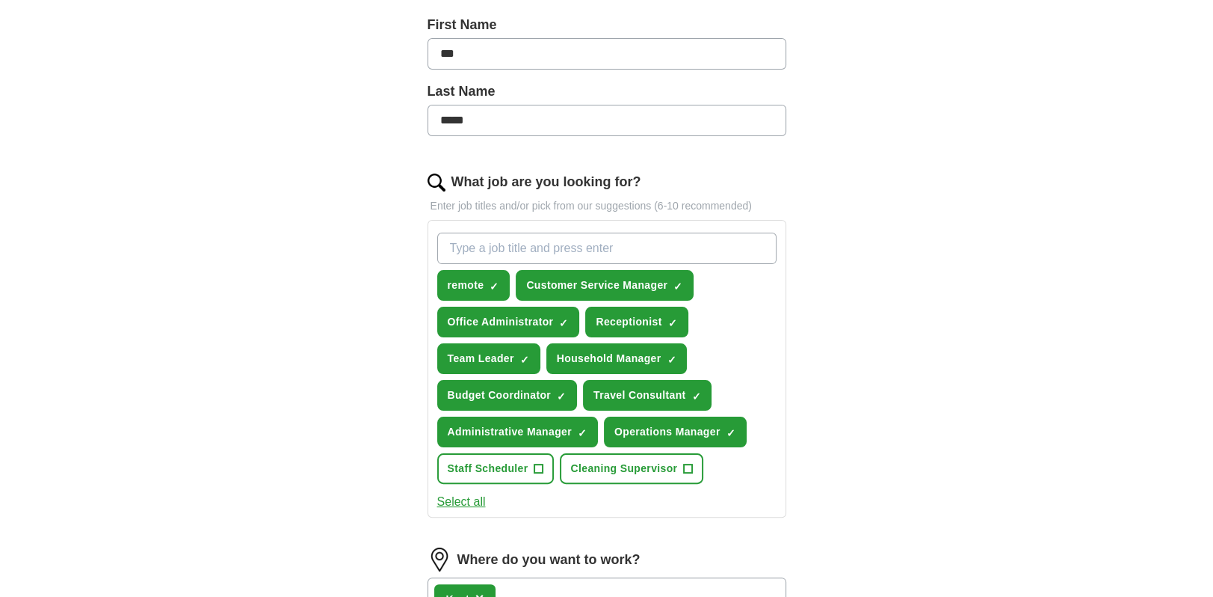
scroll to position [299, 0]
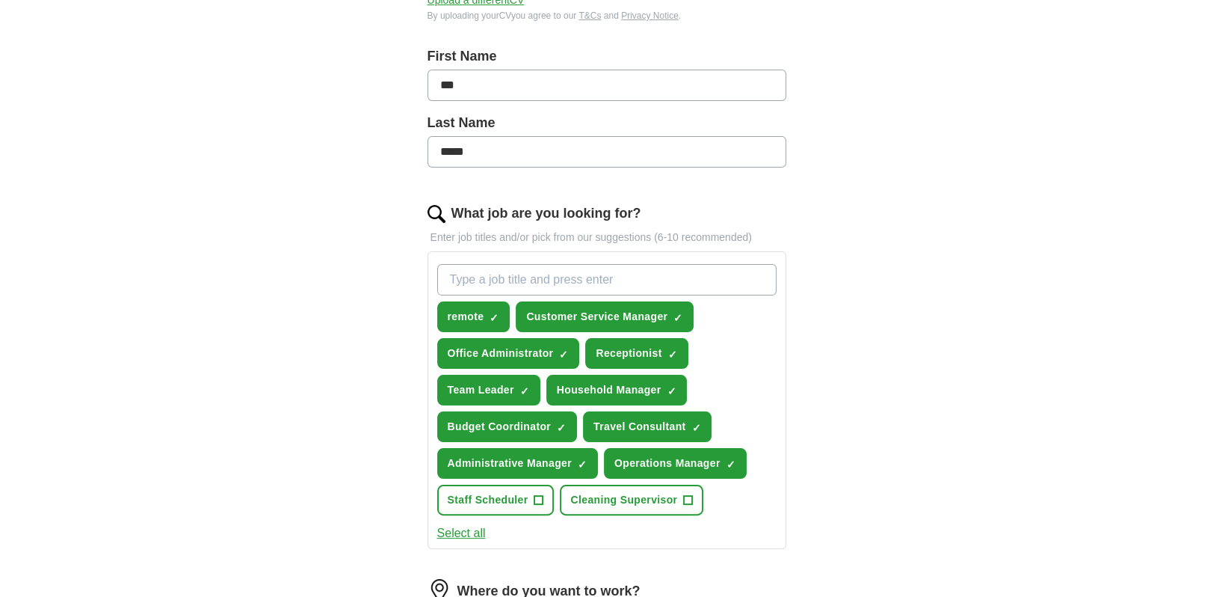
click at [526, 285] on input "What job are you looking for?" at bounding box center [606, 279] width 339 height 31
type input "part time"
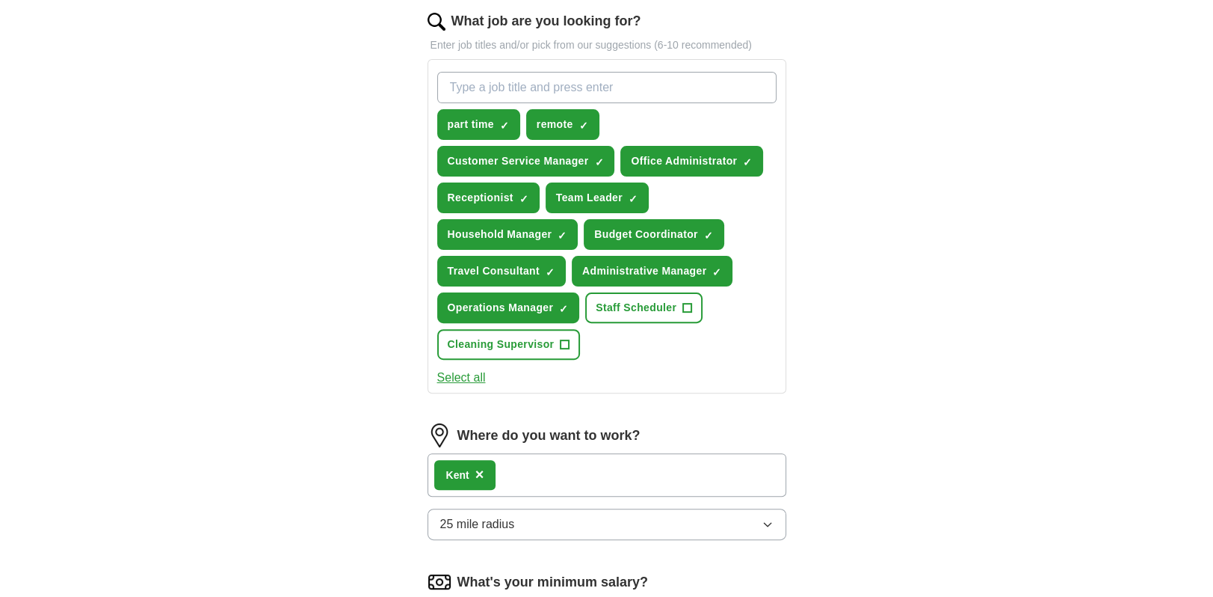
scroll to position [523, 0]
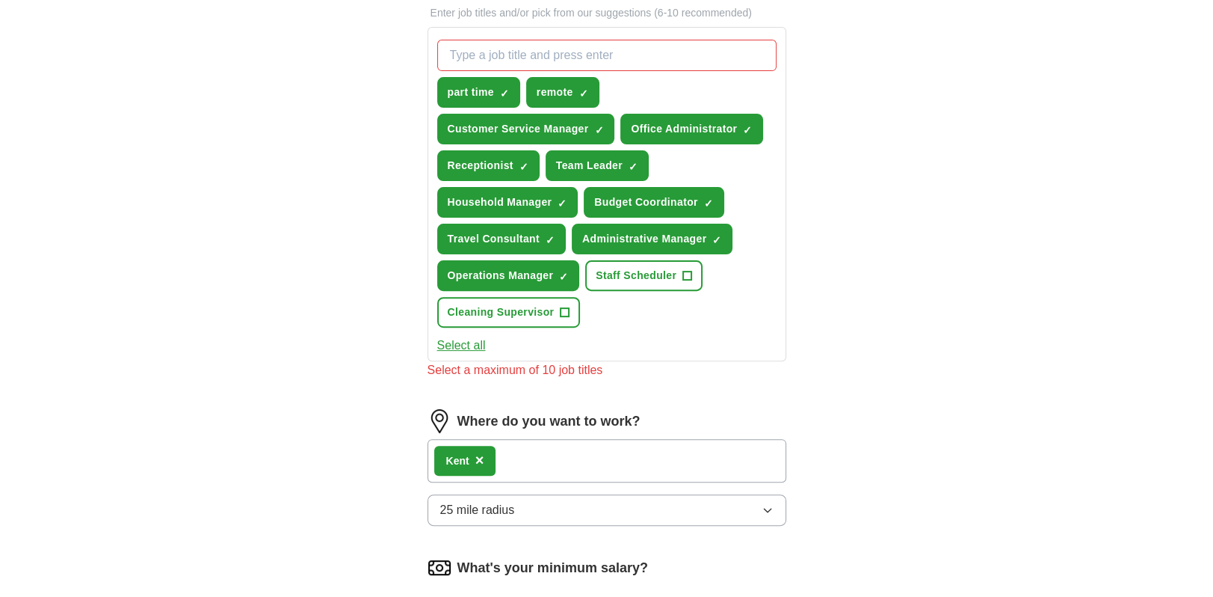
click at [479, 439] on div "Kent ×" at bounding box center [607, 460] width 359 height 43
click at [473, 458] on div "Kent ×" at bounding box center [465, 461] width 62 height 30
click at [473, 457] on div "Kent ×" at bounding box center [465, 461] width 62 height 30
click at [0, 0] on span "×" at bounding box center [0, 0] width 0 height 0
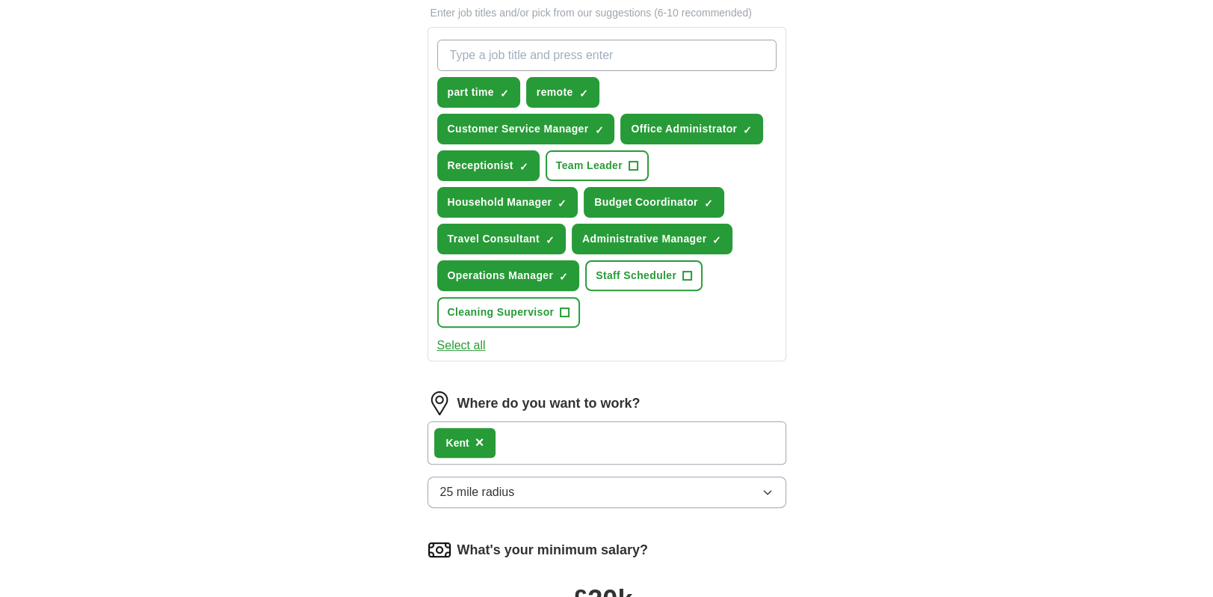
click at [480, 438] on span "×" at bounding box center [480, 442] width 9 height 16
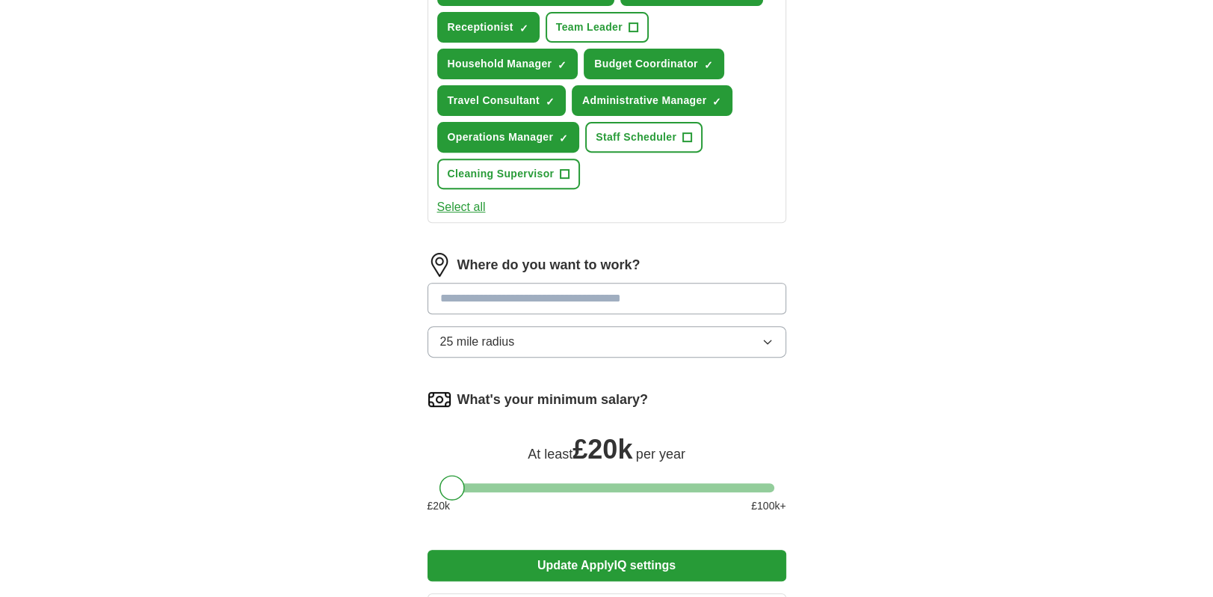
scroll to position [673, 0]
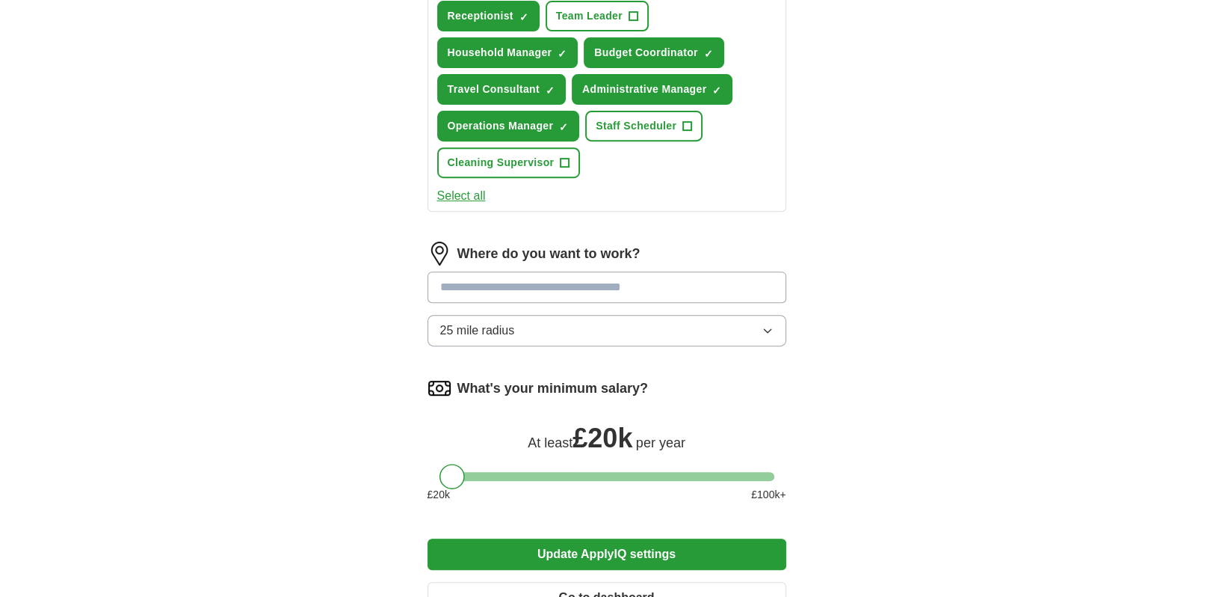
click at [770, 327] on icon "button" at bounding box center [768, 330] width 12 height 12
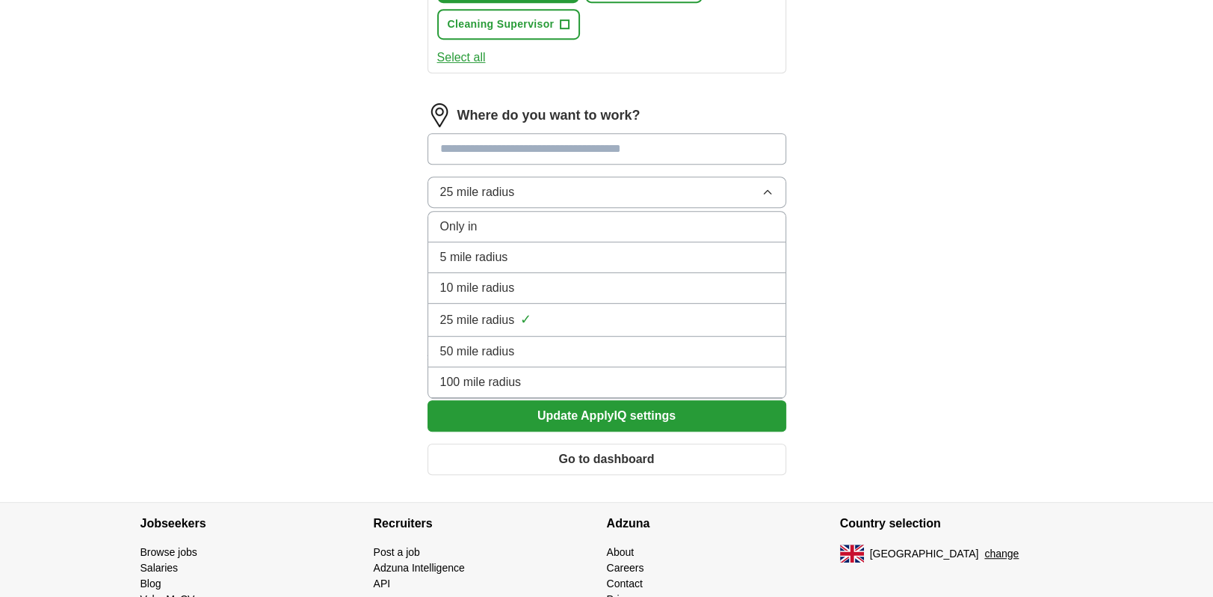
scroll to position [822, 0]
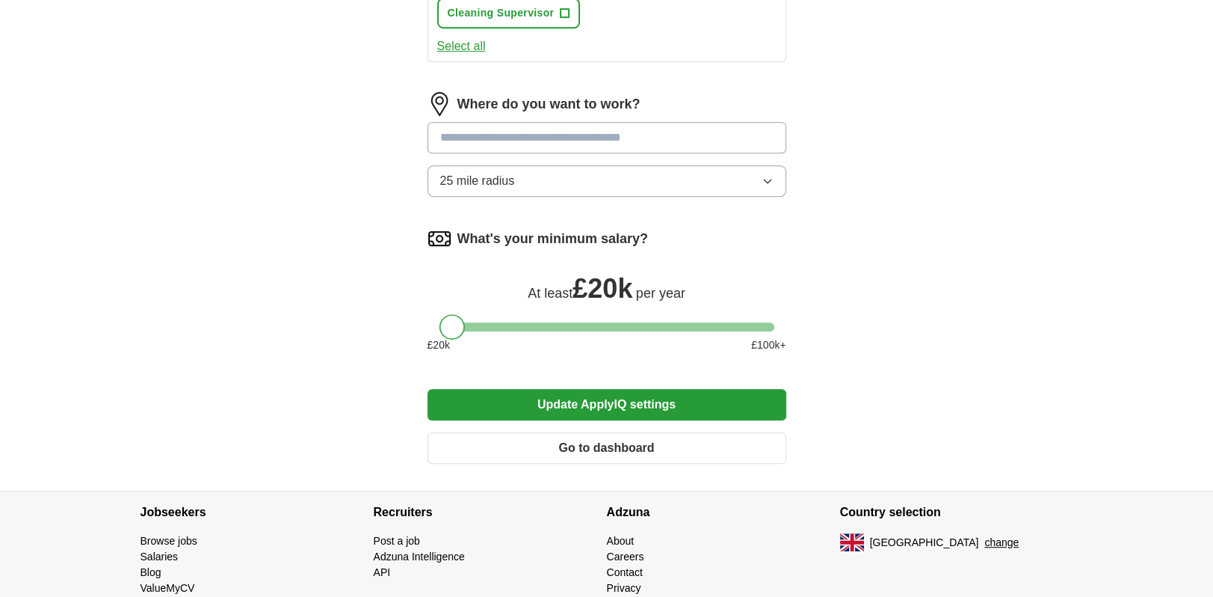
click at [606, 389] on button "Update ApplyIQ settings" at bounding box center [607, 404] width 359 height 31
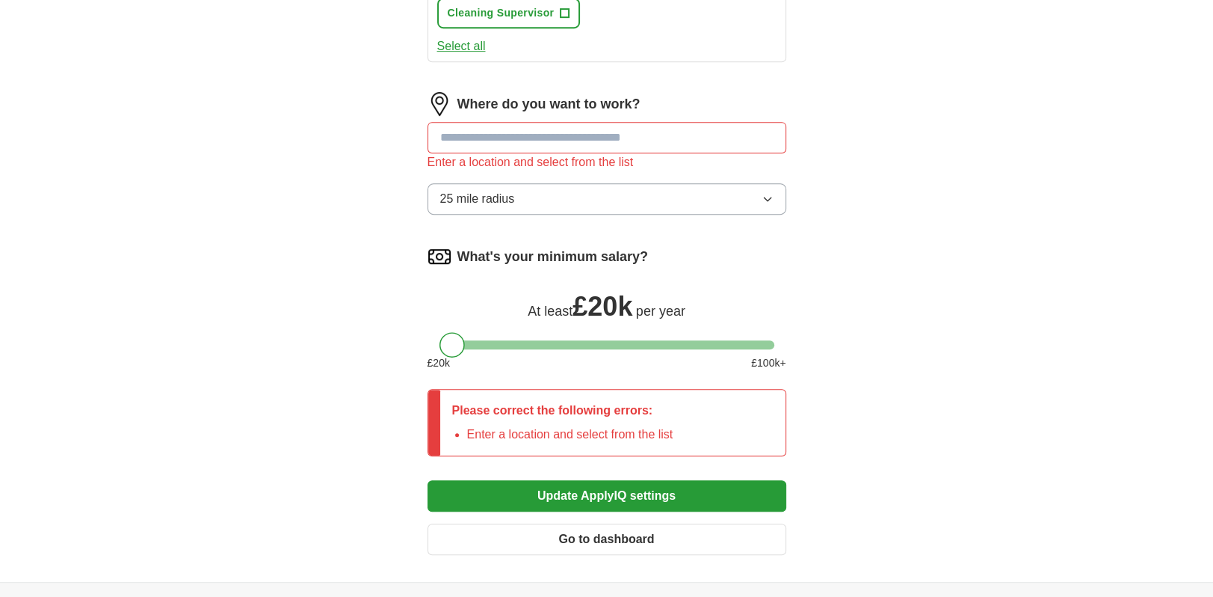
click at [479, 140] on input at bounding box center [607, 137] width 359 height 31
click at [693, 134] on input "******" at bounding box center [607, 137] width 359 height 31
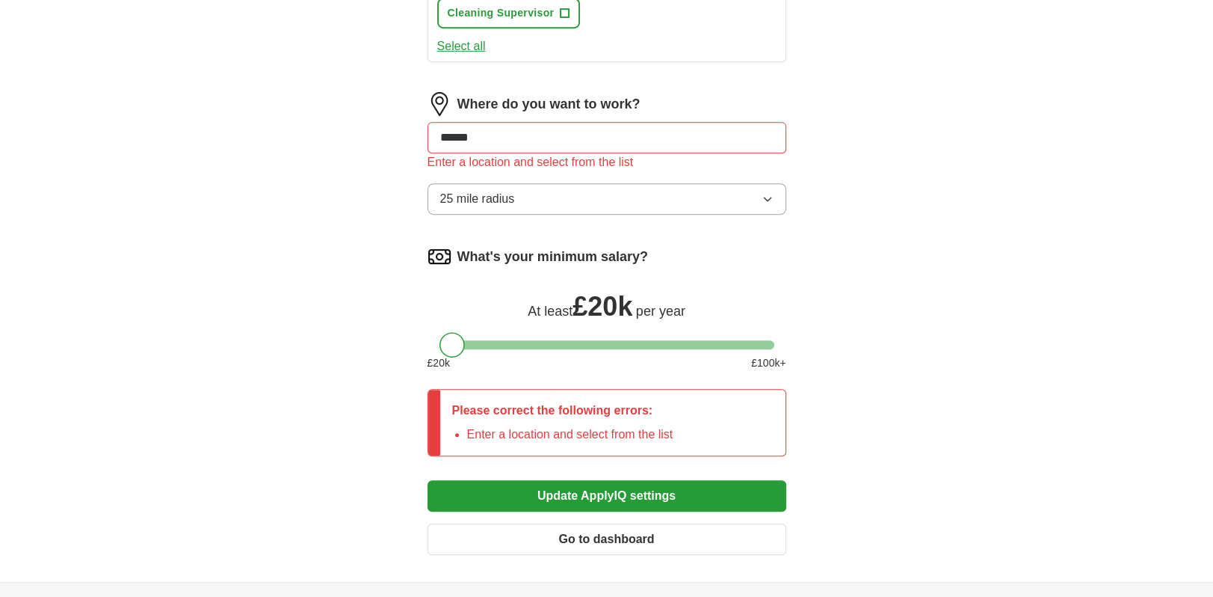
click at [428, 480] on button "Update ApplyIQ settings" at bounding box center [607, 495] width 359 height 31
click at [596, 482] on button "Update ApplyIQ settings" at bounding box center [607, 495] width 359 height 31
click at [600, 497] on button "Update ApplyIQ settings" at bounding box center [607, 495] width 359 height 31
click at [503, 144] on input "******" at bounding box center [607, 137] width 359 height 31
drag, startPoint x: 503, startPoint y: 138, endPoint x: 387, endPoint y: 120, distance: 118.0
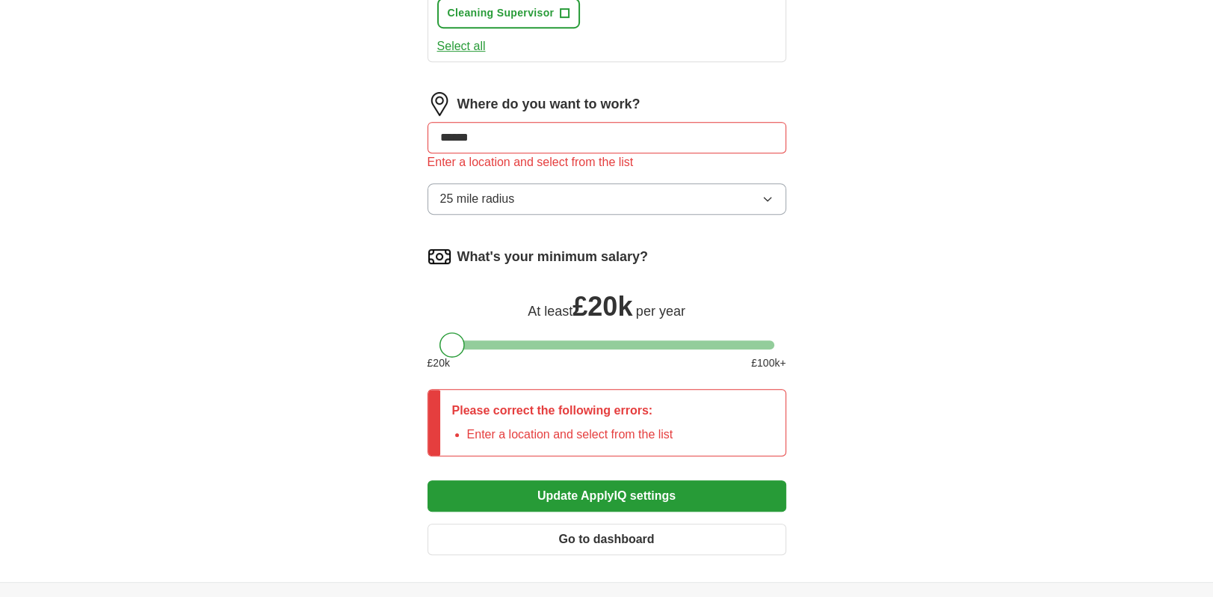
click at [773, 194] on button "25 mile radius" at bounding box center [607, 198] width 359 height 31
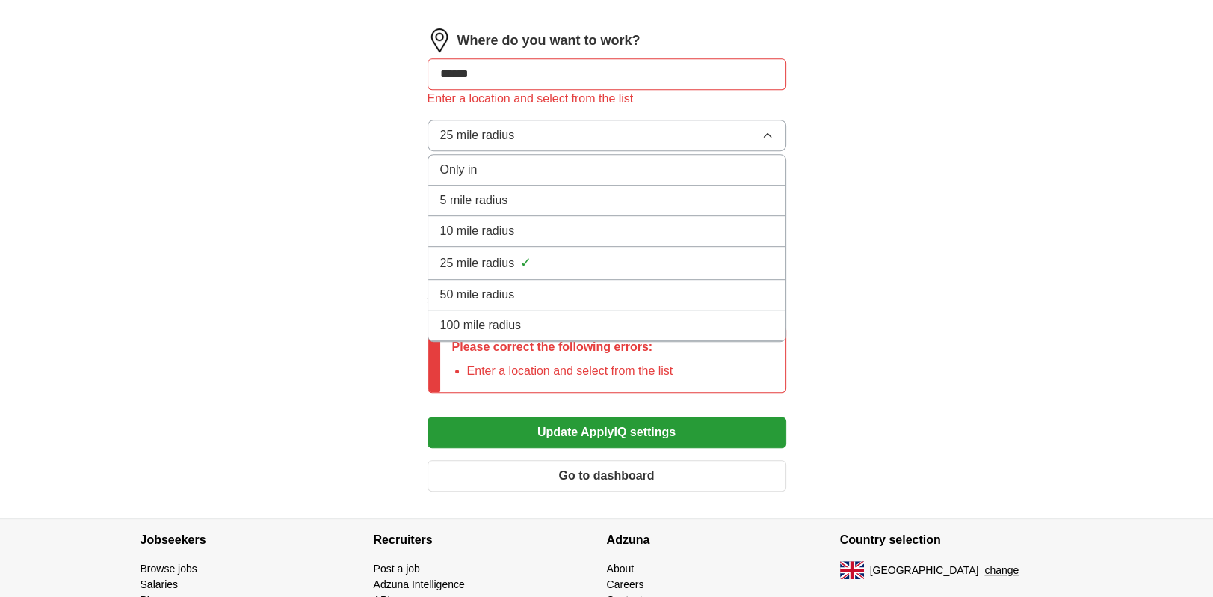
scroll to position [968, 0]
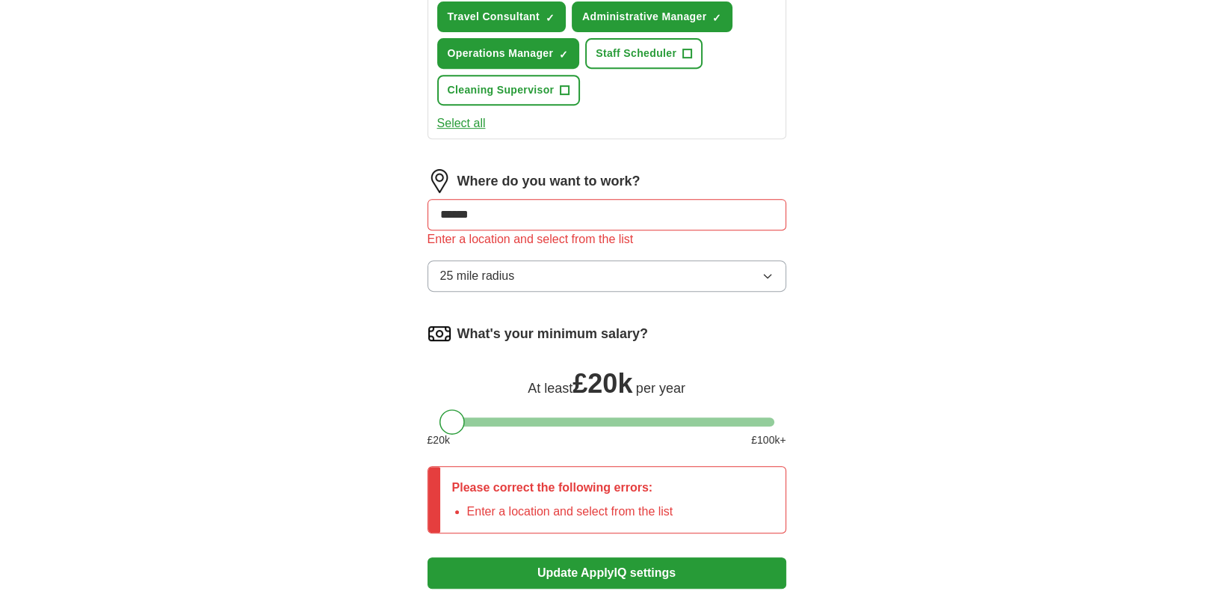
scroll to position [744, 0]
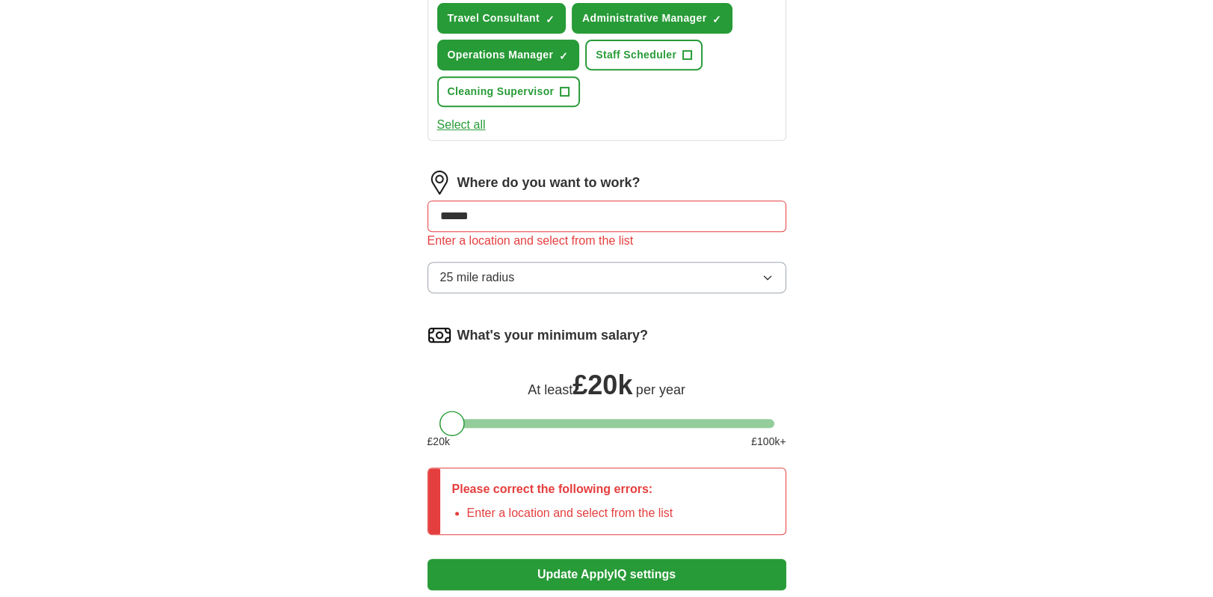
click at [554, 213] on input "******" at bounding box center [607, 215] width 359 height 31
type input "*"
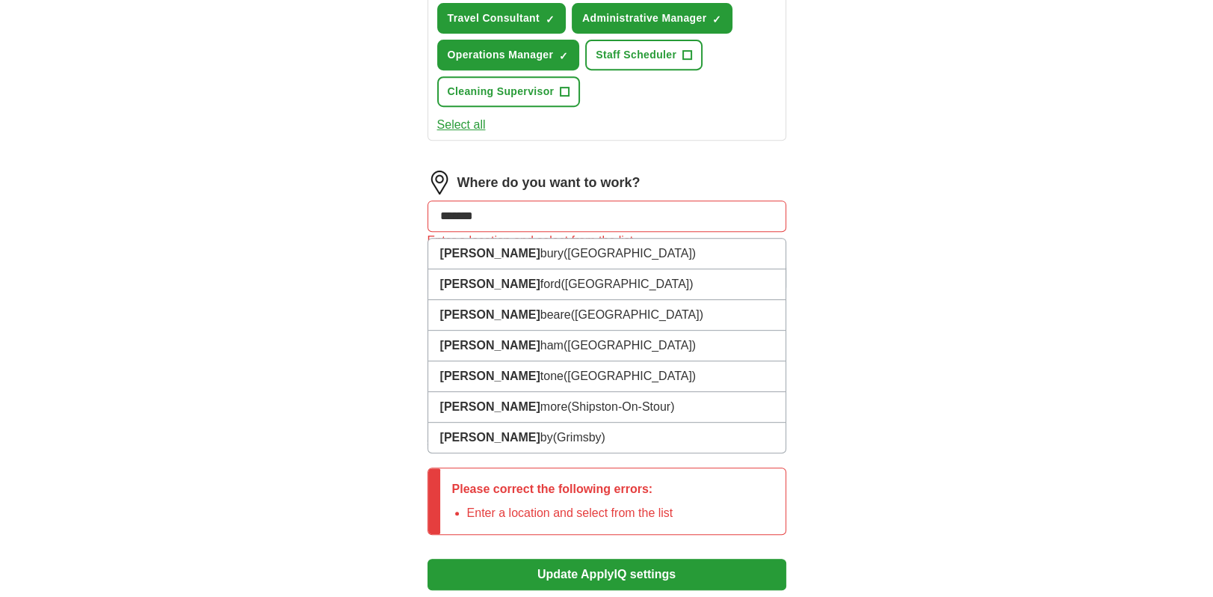
type input "********"
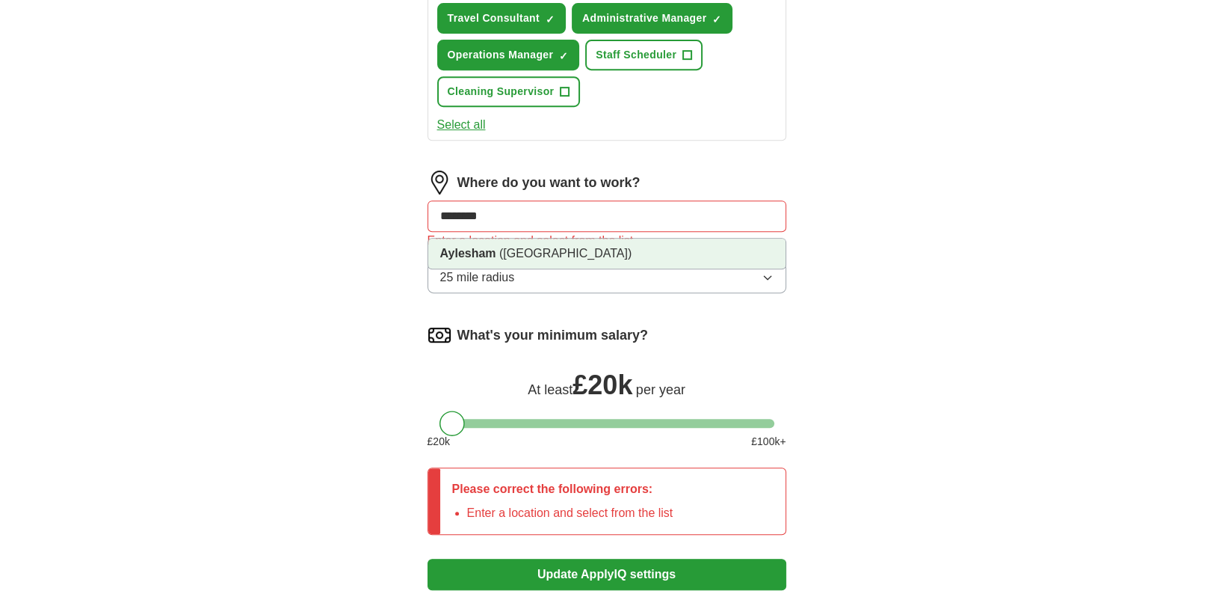
click at [480, 251] on strong "Aylesham" at bounding box center [468, 253] width 56 height 13
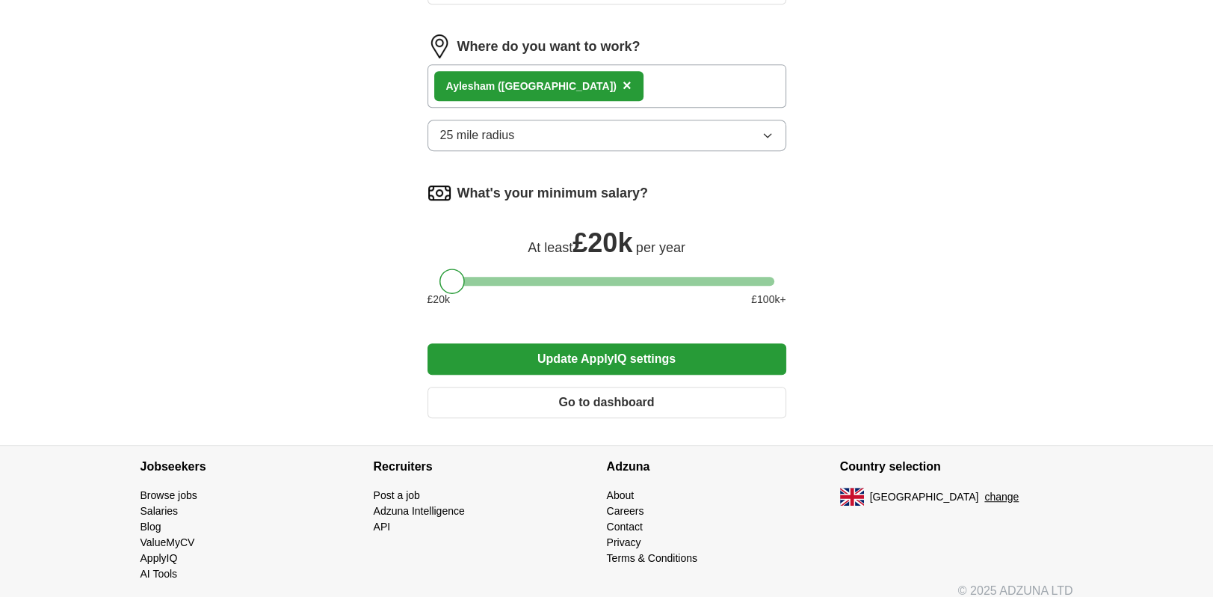
scroll to position [889, 0]
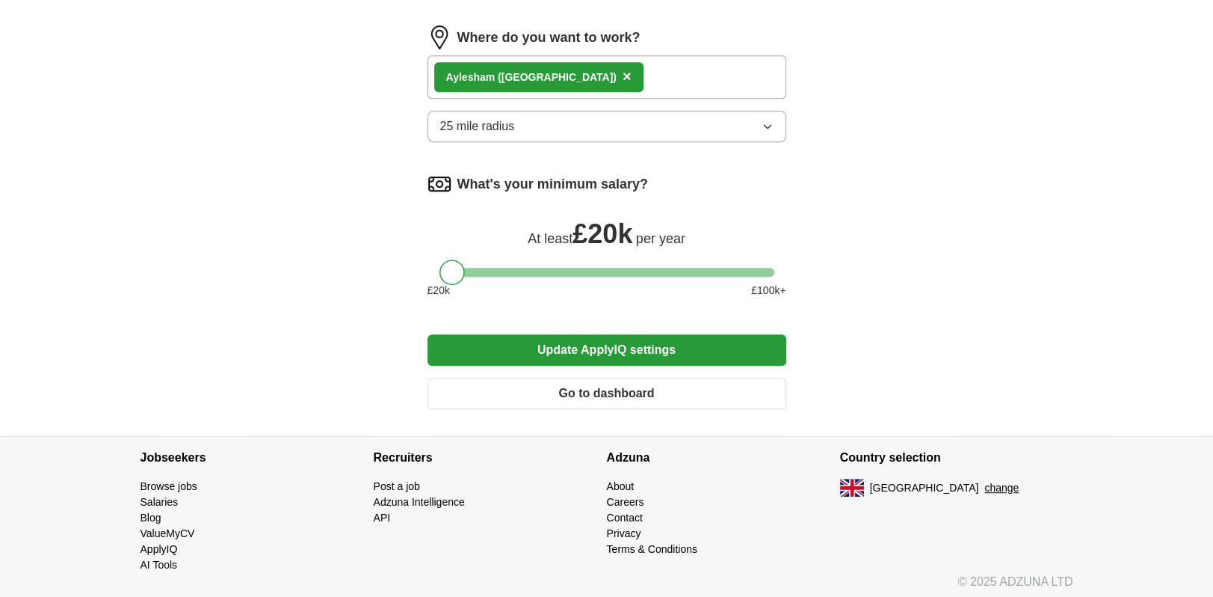
click at [594, 348] on button "Update ApplyIQ settings" at bounding box center [607, 349] width 359 height 31
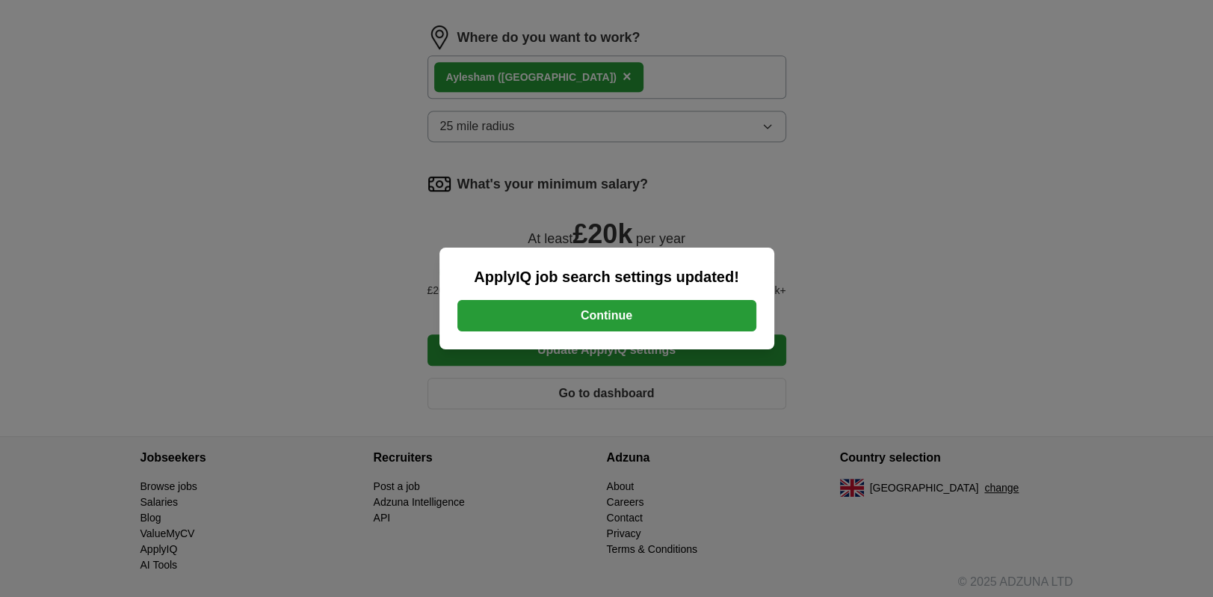
click at [582, 316] on button "Continue" at bounding box center [607, 315] width 299 height 31
